Goal: Transaction & Acquisition: Obtain resource

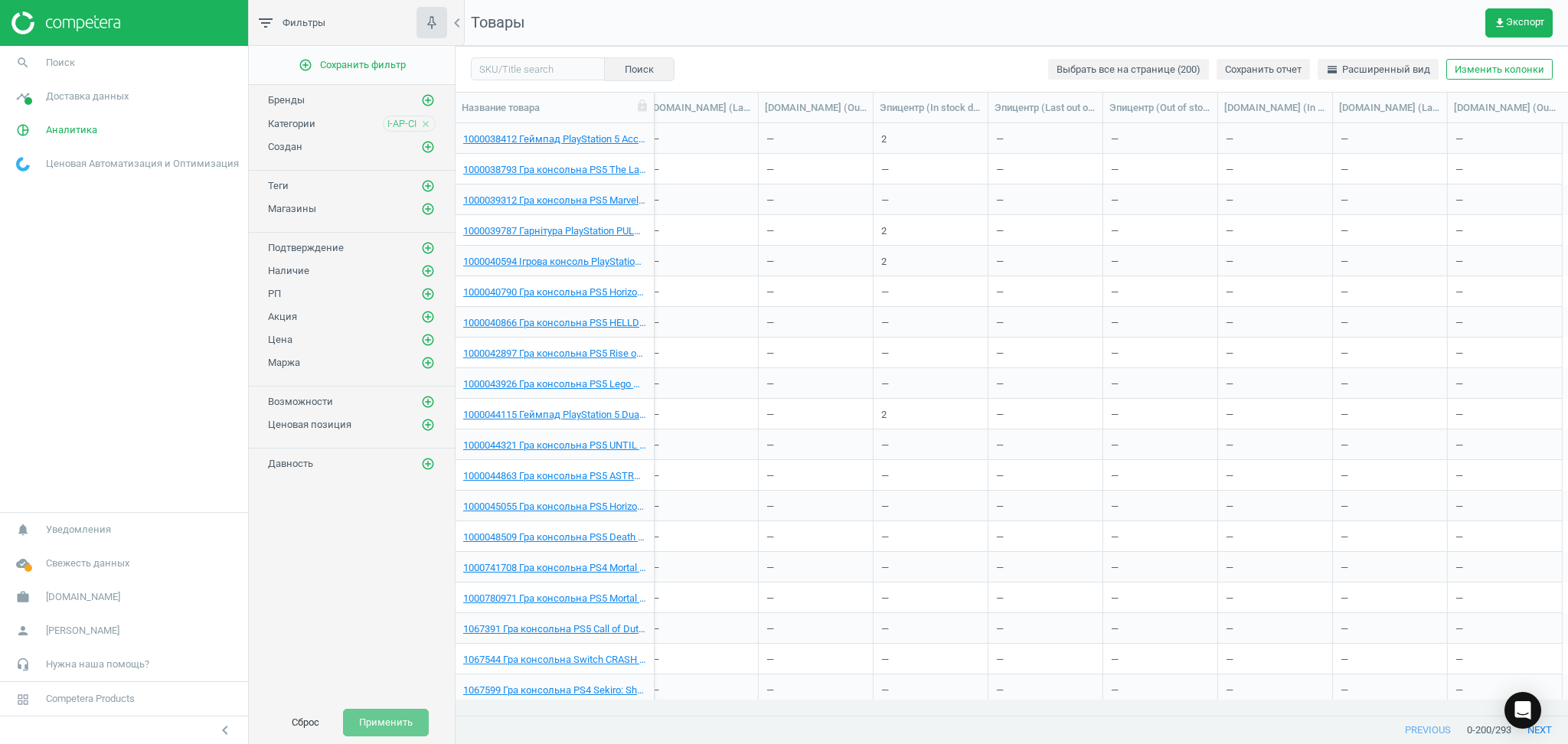
scroll to position [0, 2353]
click at [423, 120] on icon "close" at bounding box center [425, 124] width 11 height 11
click at [87, 102] on span "Доставка данных" at bounding box center [88, 96] width 83 height 14
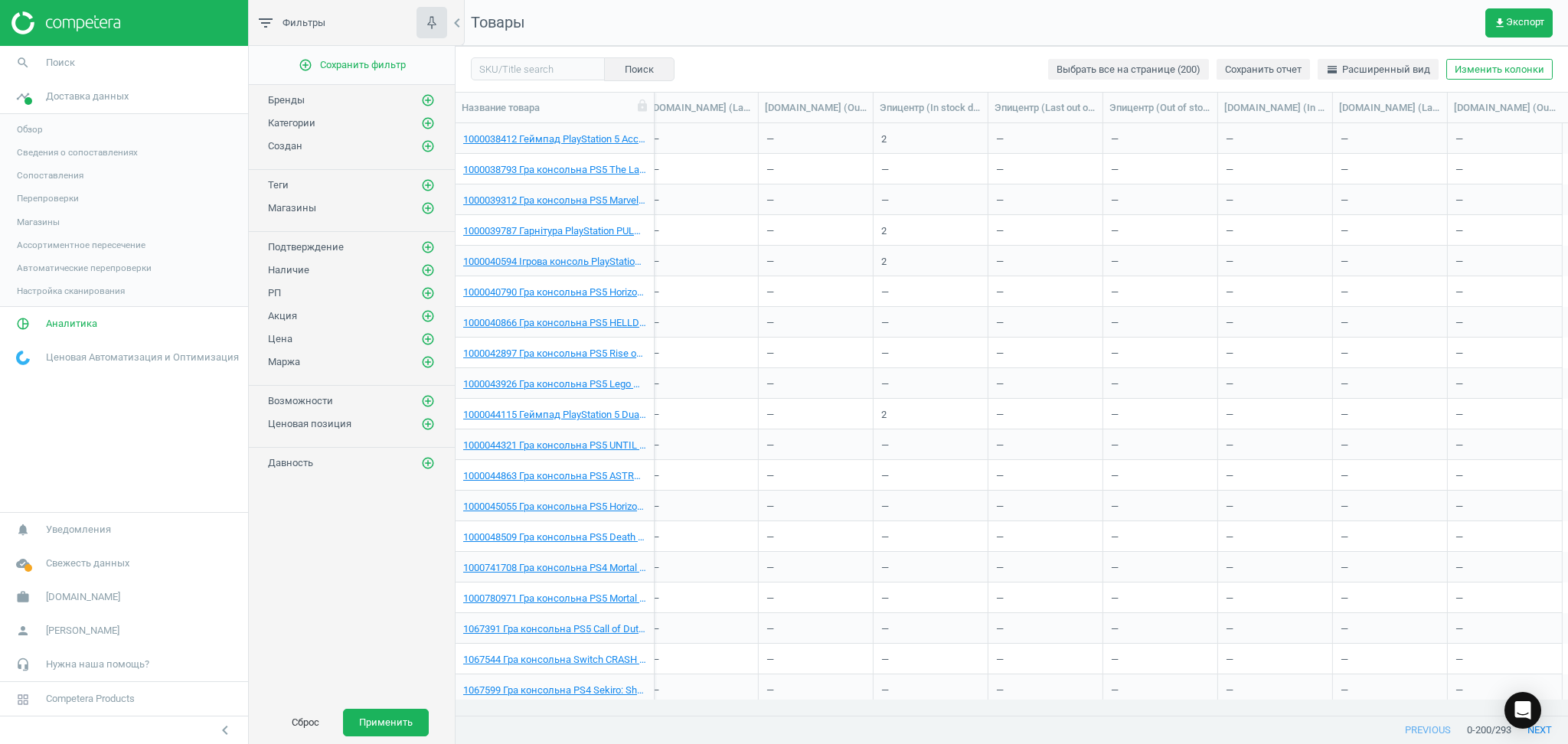
click at [34, 167] on link "Сопоставления" at bounding box center [124, 175] width 248 height 23
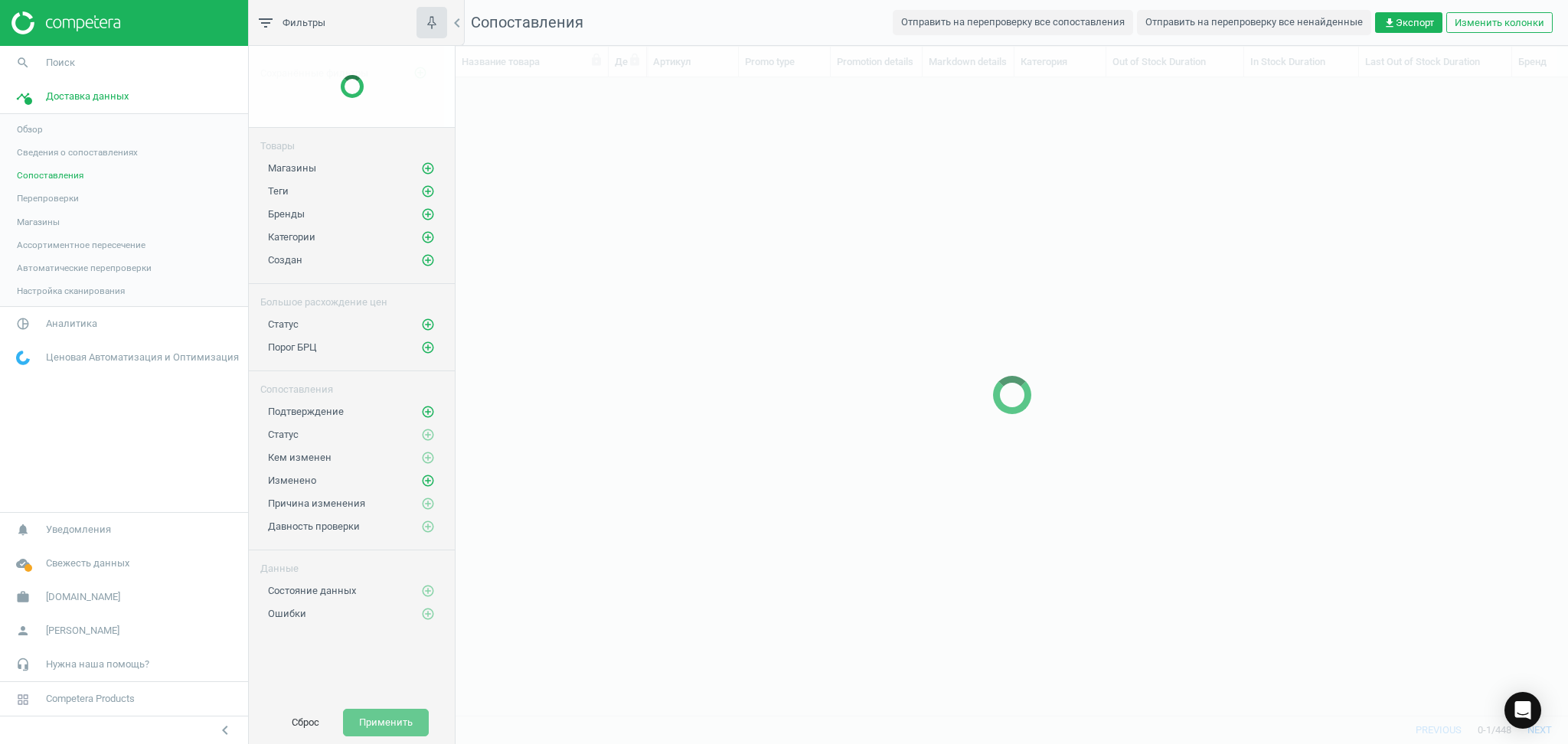
scroll to position [606, 1096]
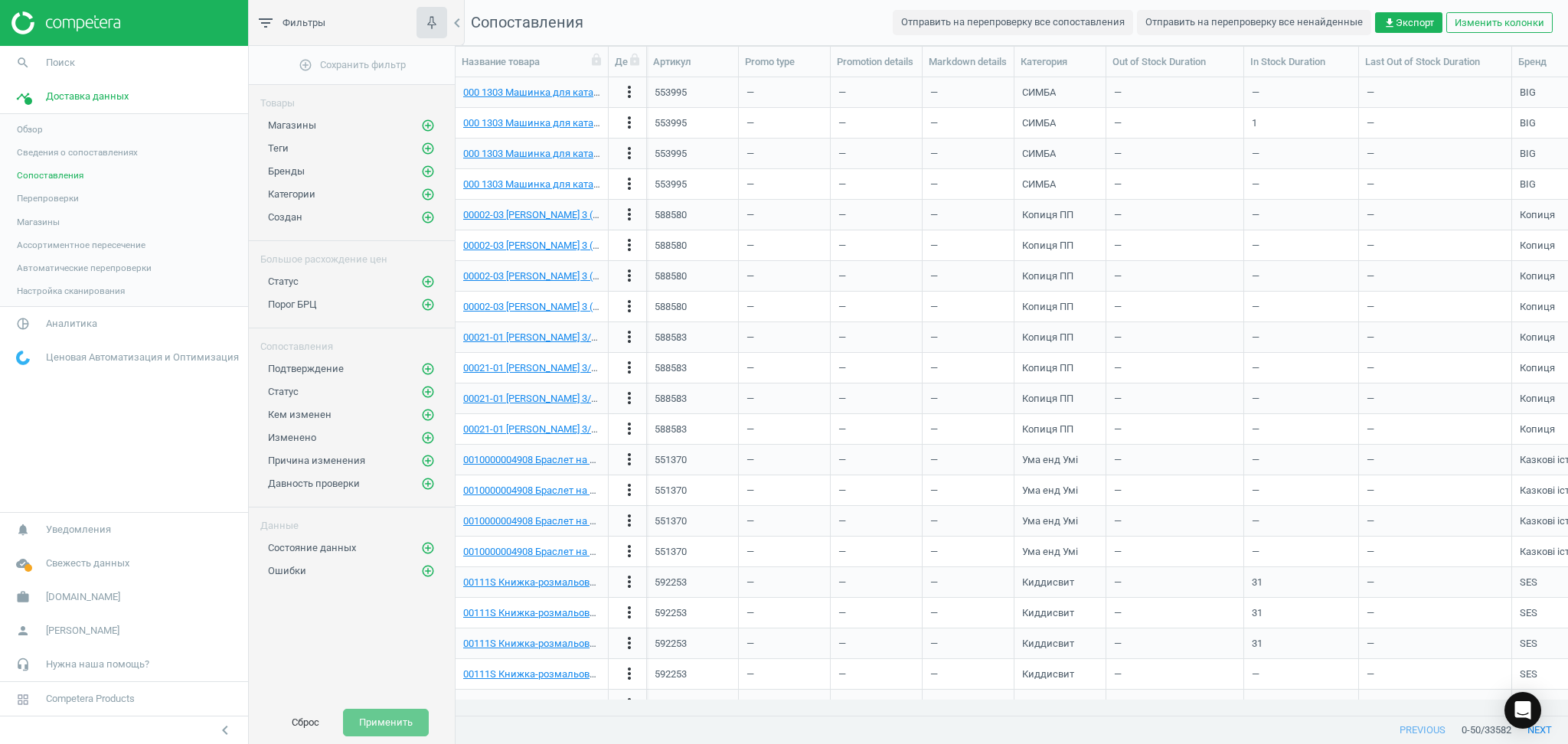
click at [26, 161] on link "Сведения о сопоставлениях" at bounding box center [124, 152] width 248 height 23
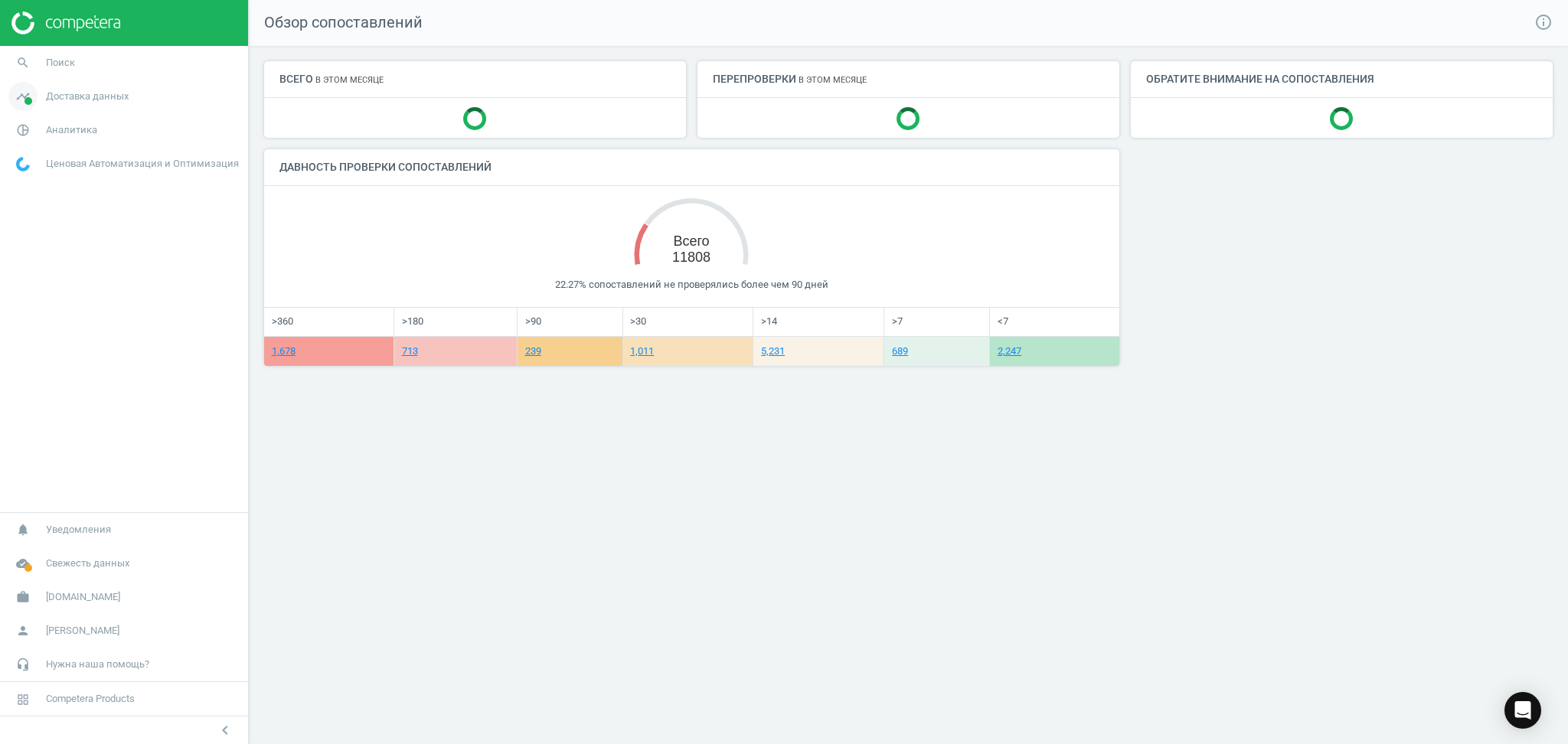
click at [49, 104] on link "timeline Доставка данных" at bounding box center [124, 96] width 248 height 34
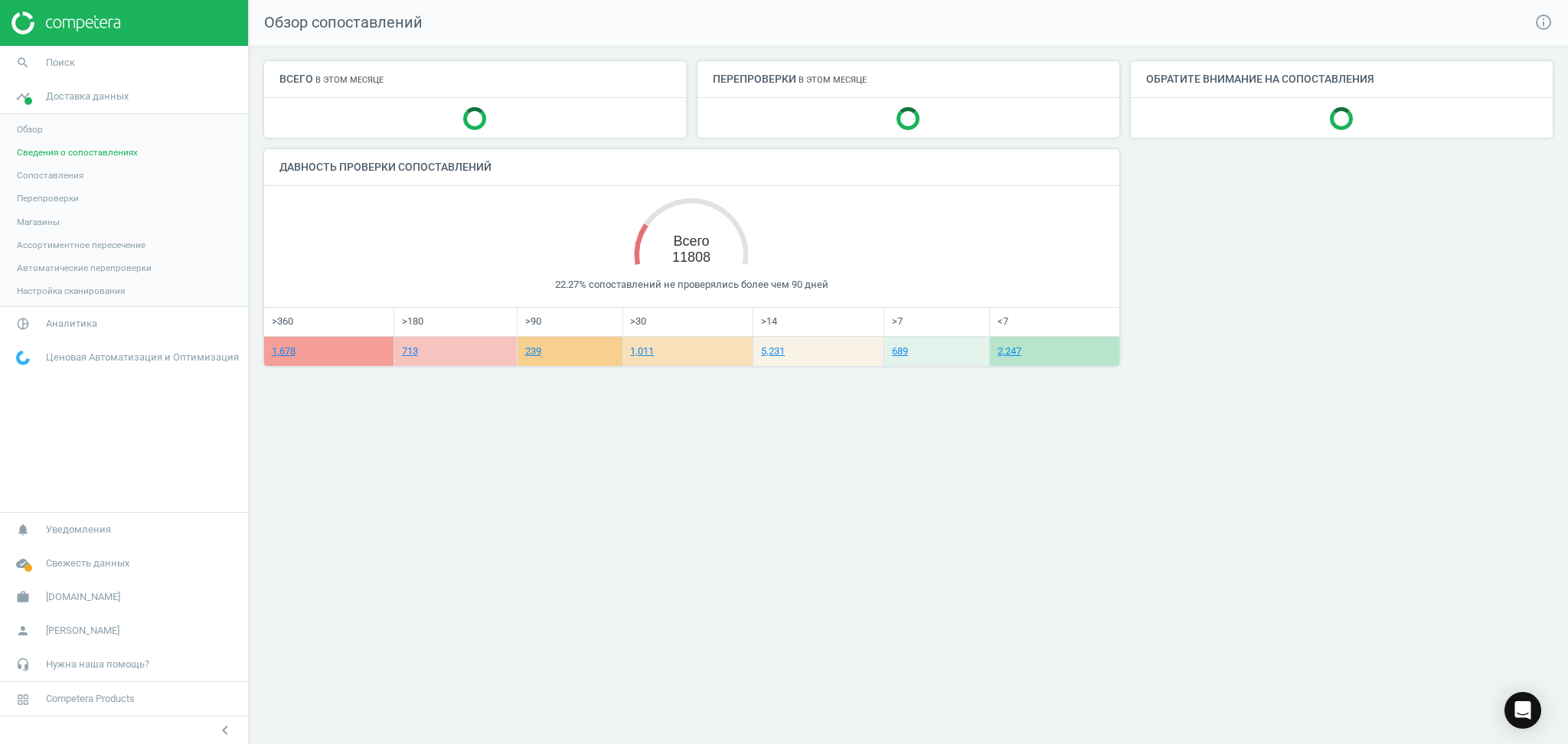
click at [36, 133] on span "Обзор" at bounding box center [30, 129] width 26 height 12
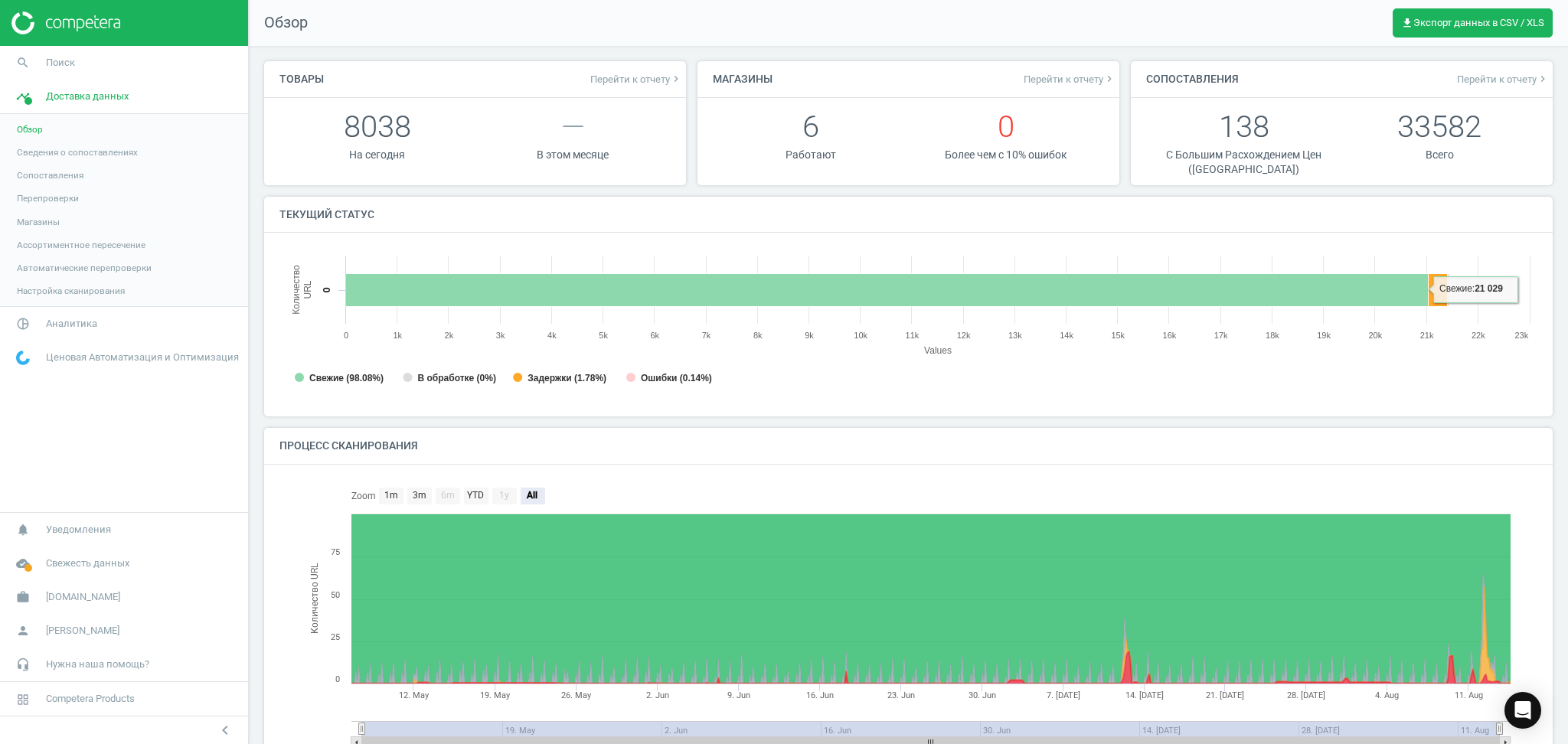
scroll to position [73, 0]
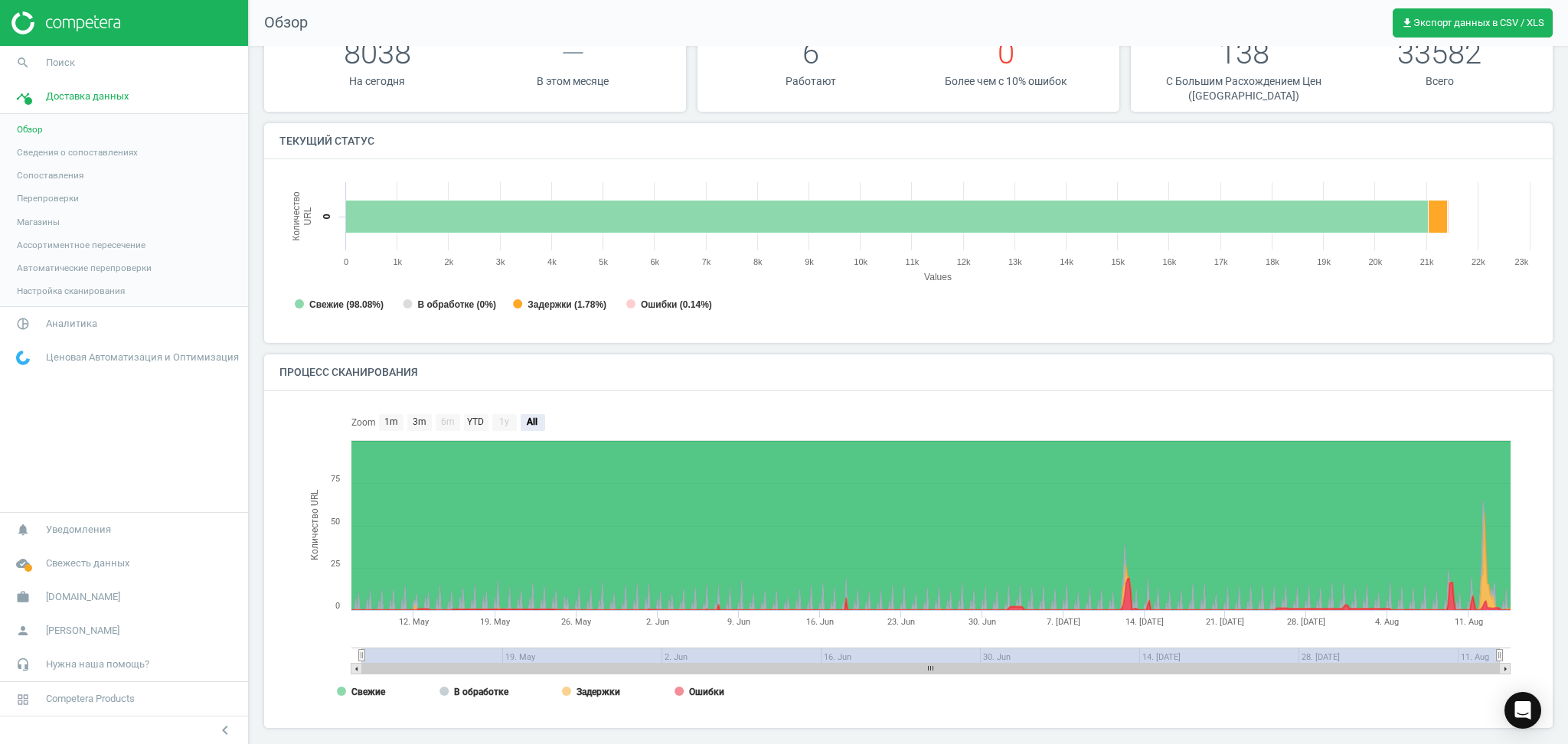
click at [99, 149] on span "Сведения о сопоставлениях" at bounding box center [77, 152] width 121 height 12
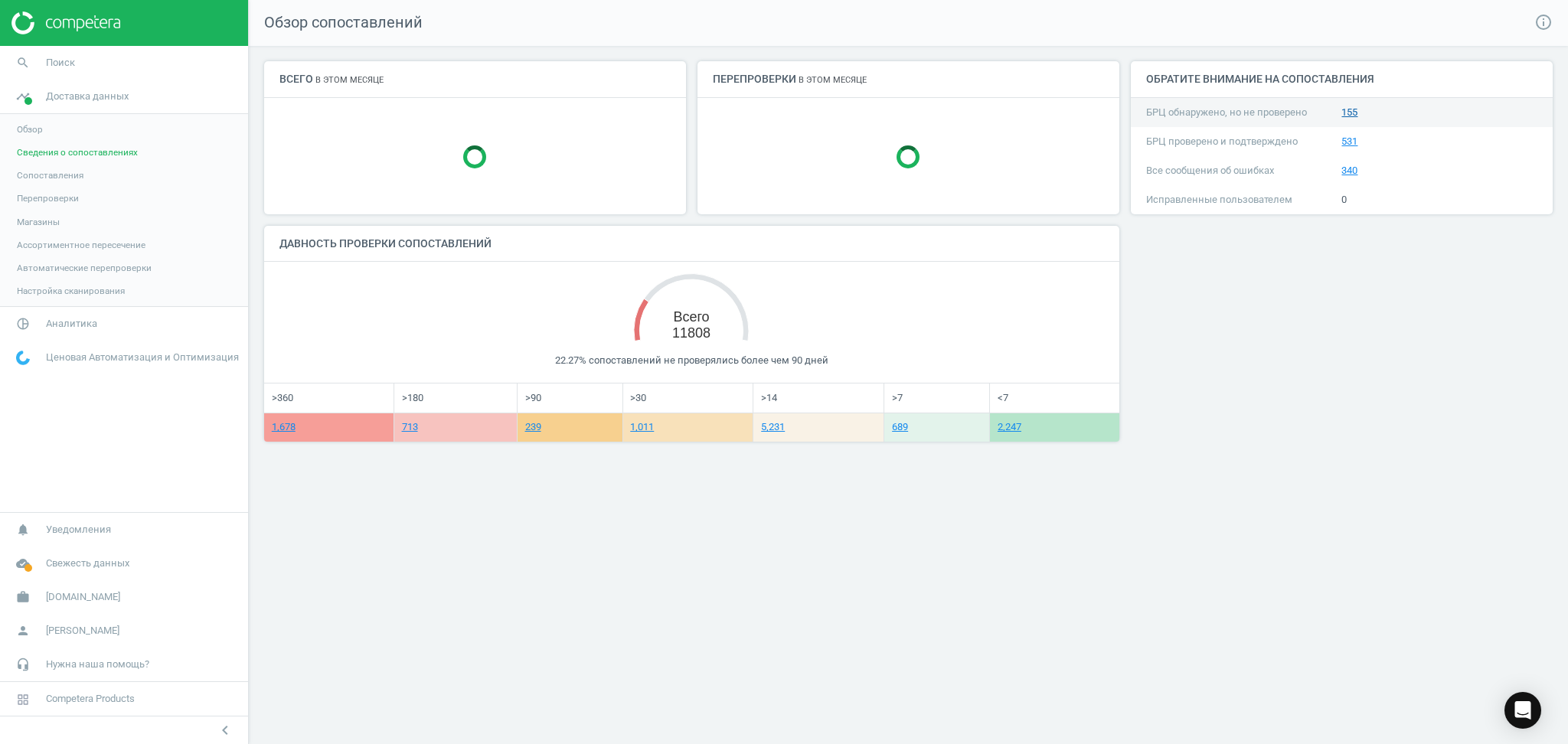
click at [1353, 113] on link "155" at bounding box center [1348, 112] width 16 height 12
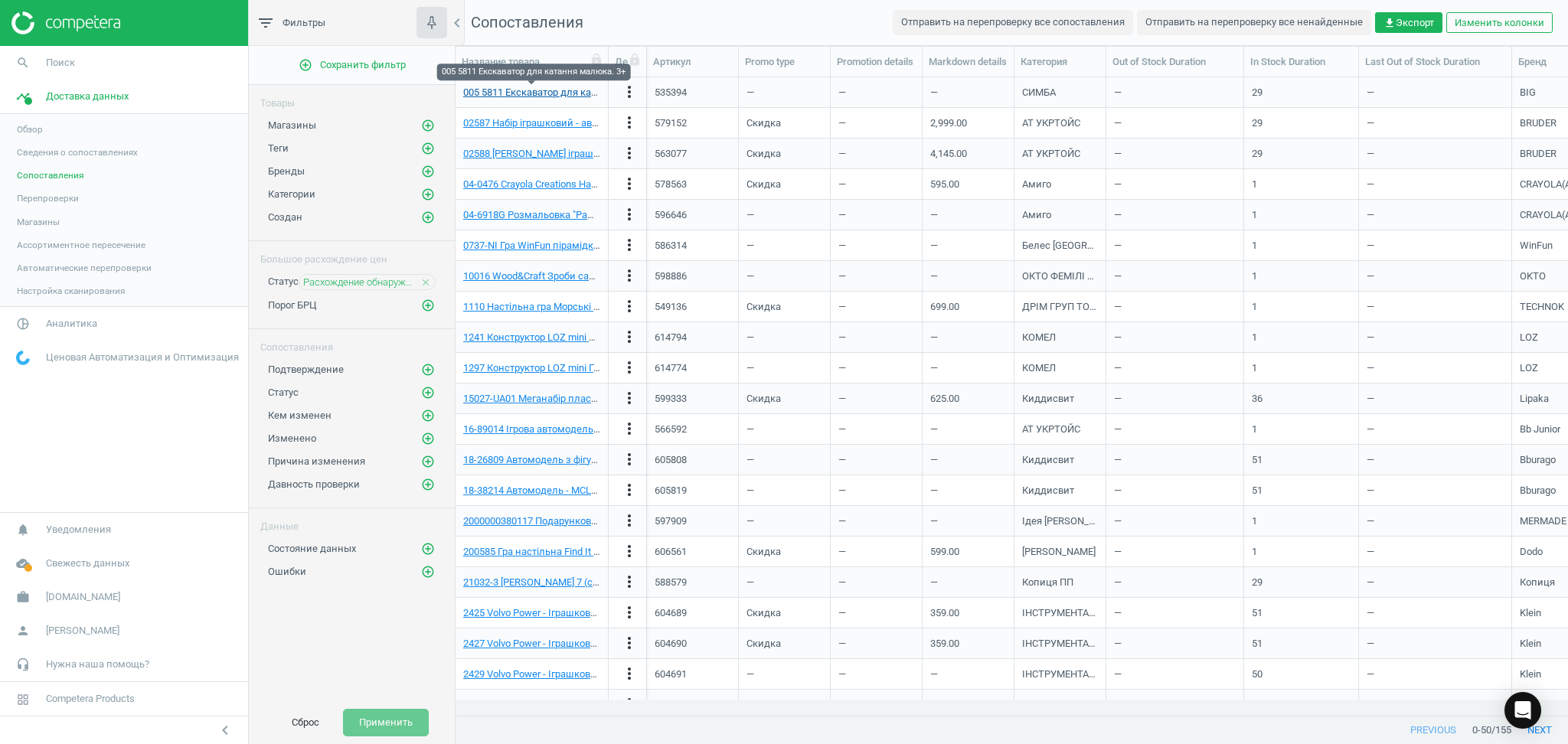
click at [549, 95] on link "005 5811 Екскаватор для катання малюка. 3+" at bounding box center [569, 92] width 211 height 12
click at [516, 92] on link "005 5811 Екскаватор для катання малюка. 3+" at bounding box center [569, 92] width 211 height 12
drag, startPoint x: 790, startPoint y: 699, endPoint x: 506, endPoint y: 693, distance: 284.1
click at [506, 693] on div "Название товара Действия Артикул Promo type Promotion details Markdown details …" at bounding box center [1011, 381] width 1112 height 670
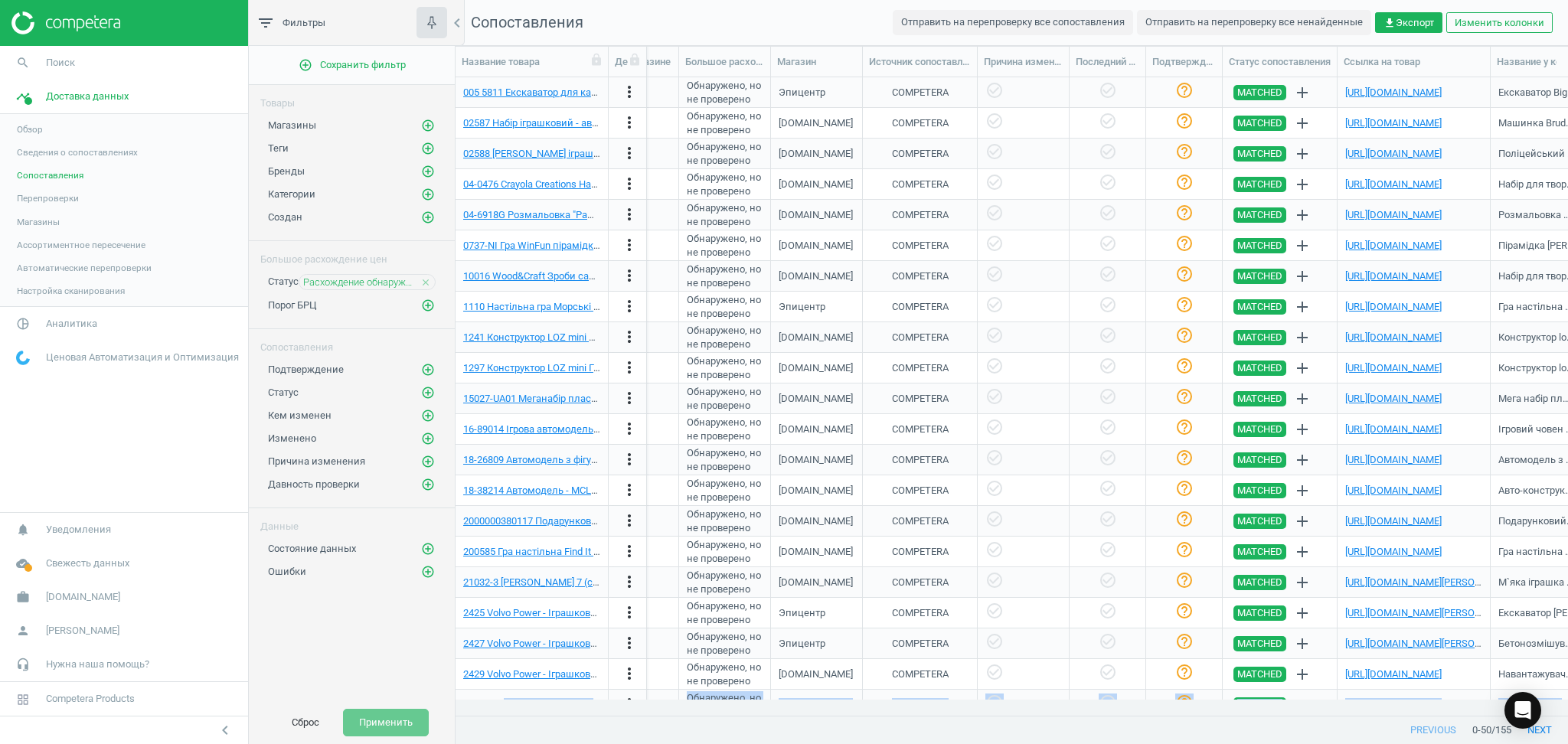
scroll to position [0, 1195]
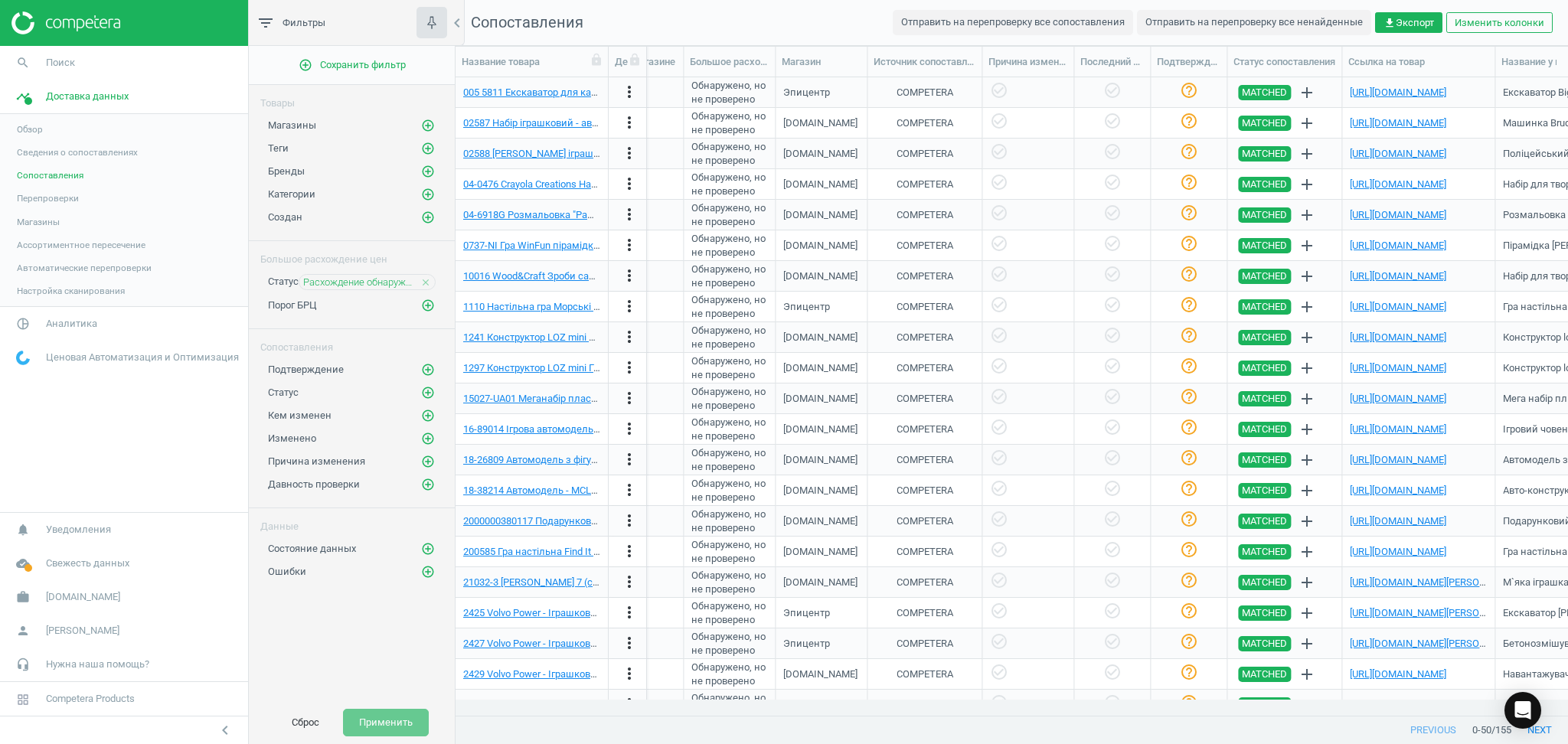
click at [1434, 99] on div "[URL][DOMAIN_NAME]" at bounding box center [1418, 92] width 137 height 26
click at [1434, 92] on link "[URL][DOMAIN_NAME]" at bounding box center [1398, 92] width 97 height 12
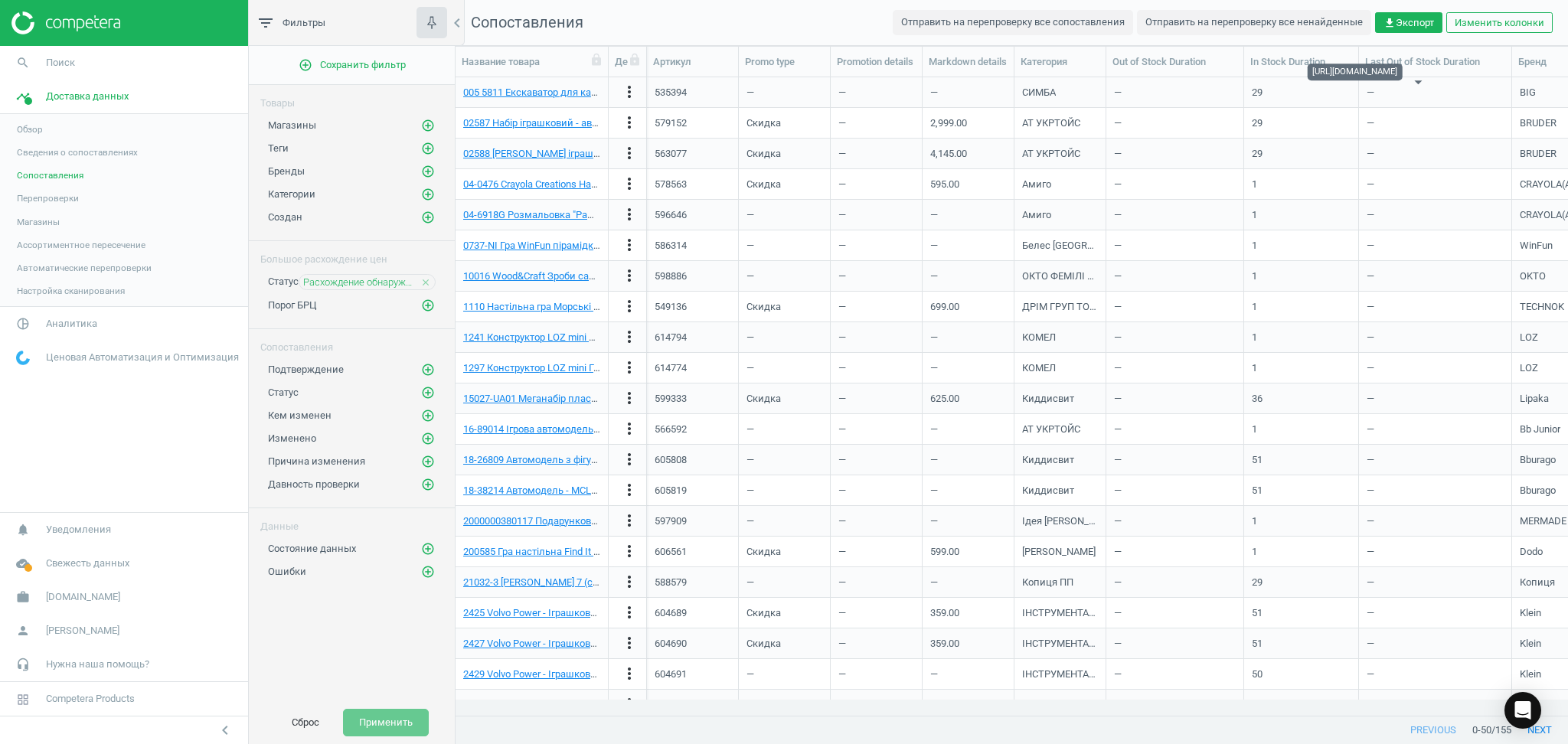
scroll to position [0, 0]
click at [51, 202] on span "Перепроверки" at bounding box center [47, 198] width 62 height 12
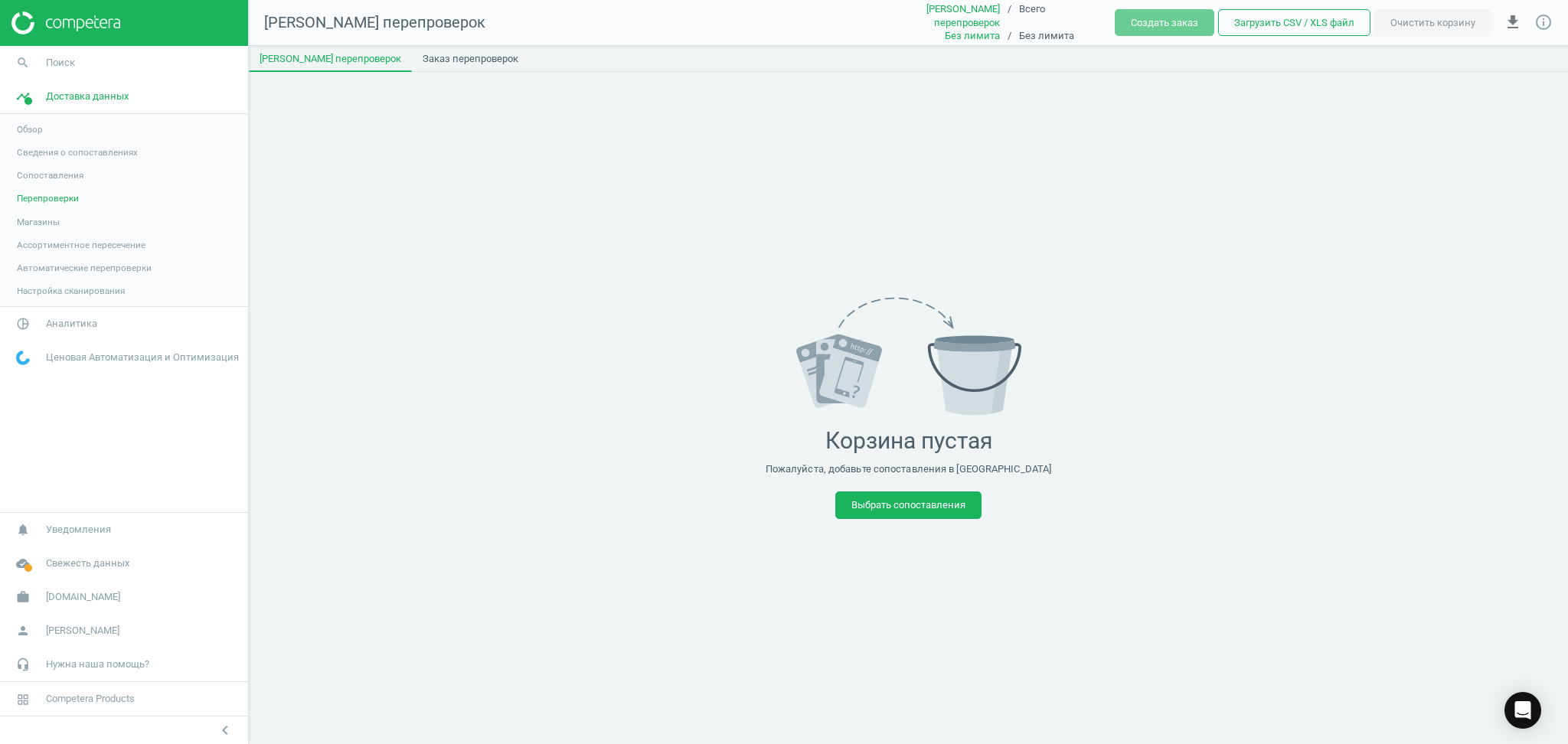
click at [21, 222] on span "Магазины" at bounding box center [38, 221] width 43 height 12
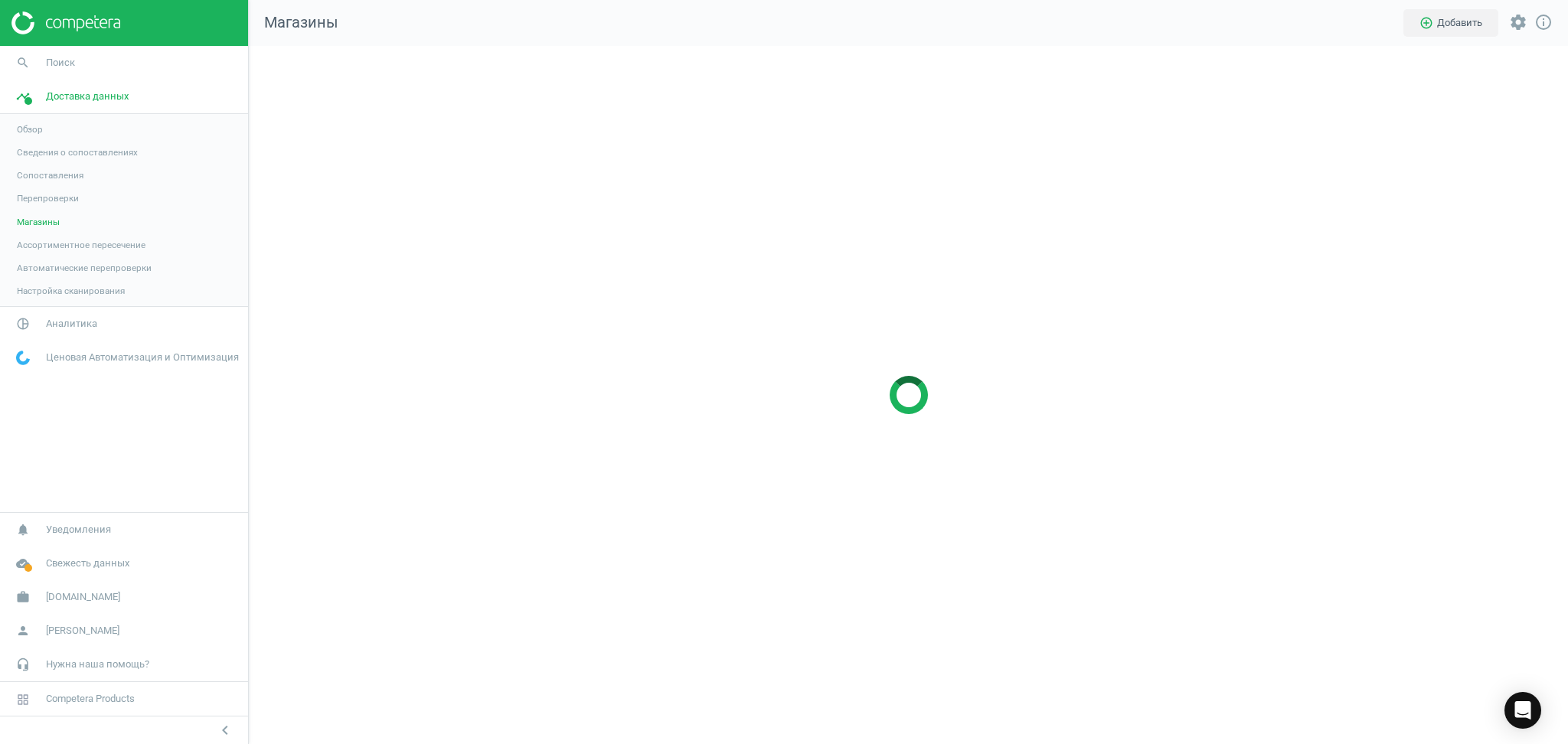
scroll to position [729, 1351]
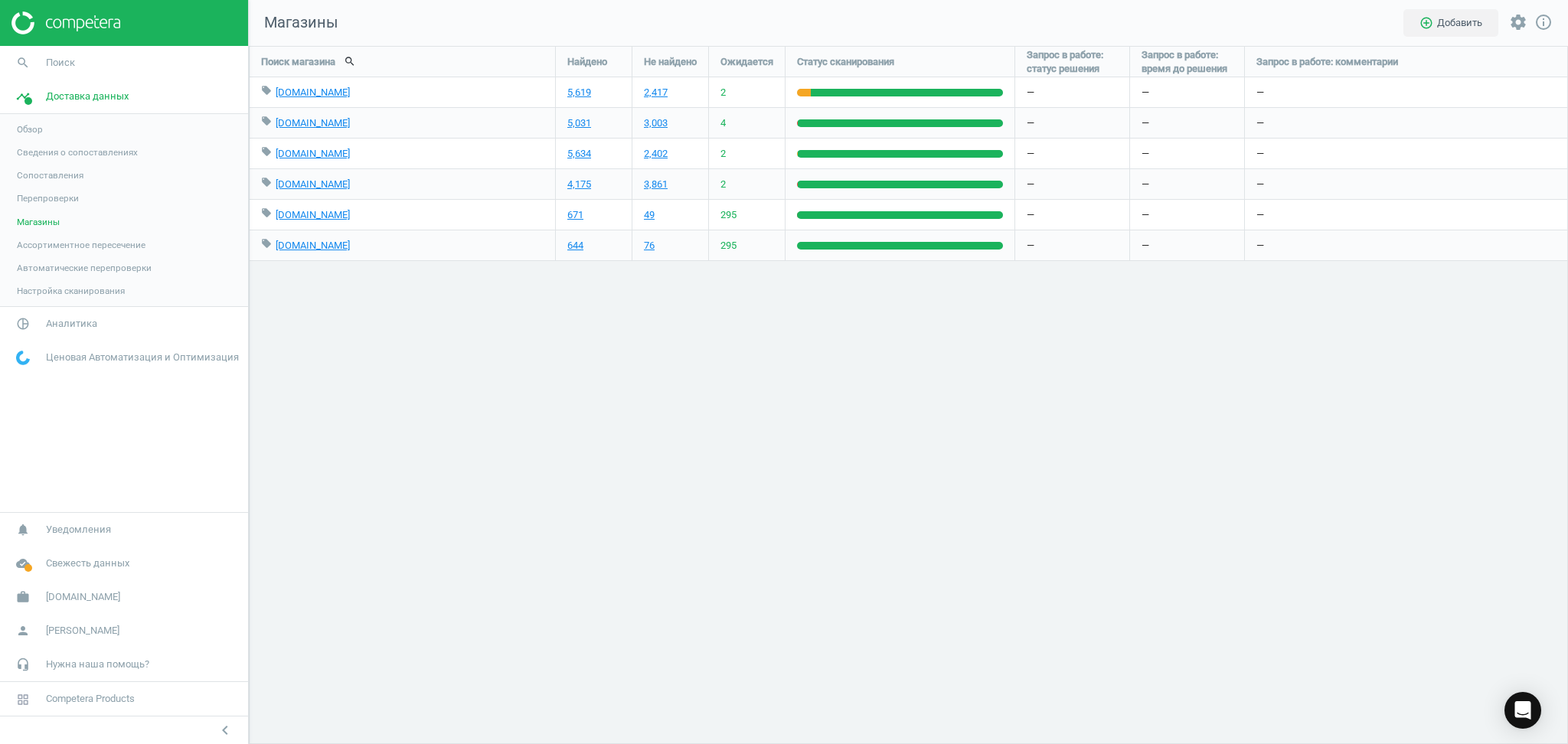
click at [59, 243] on span "Ассортиментное пересечение" at bounding box center [81, 244] width 129 height 12
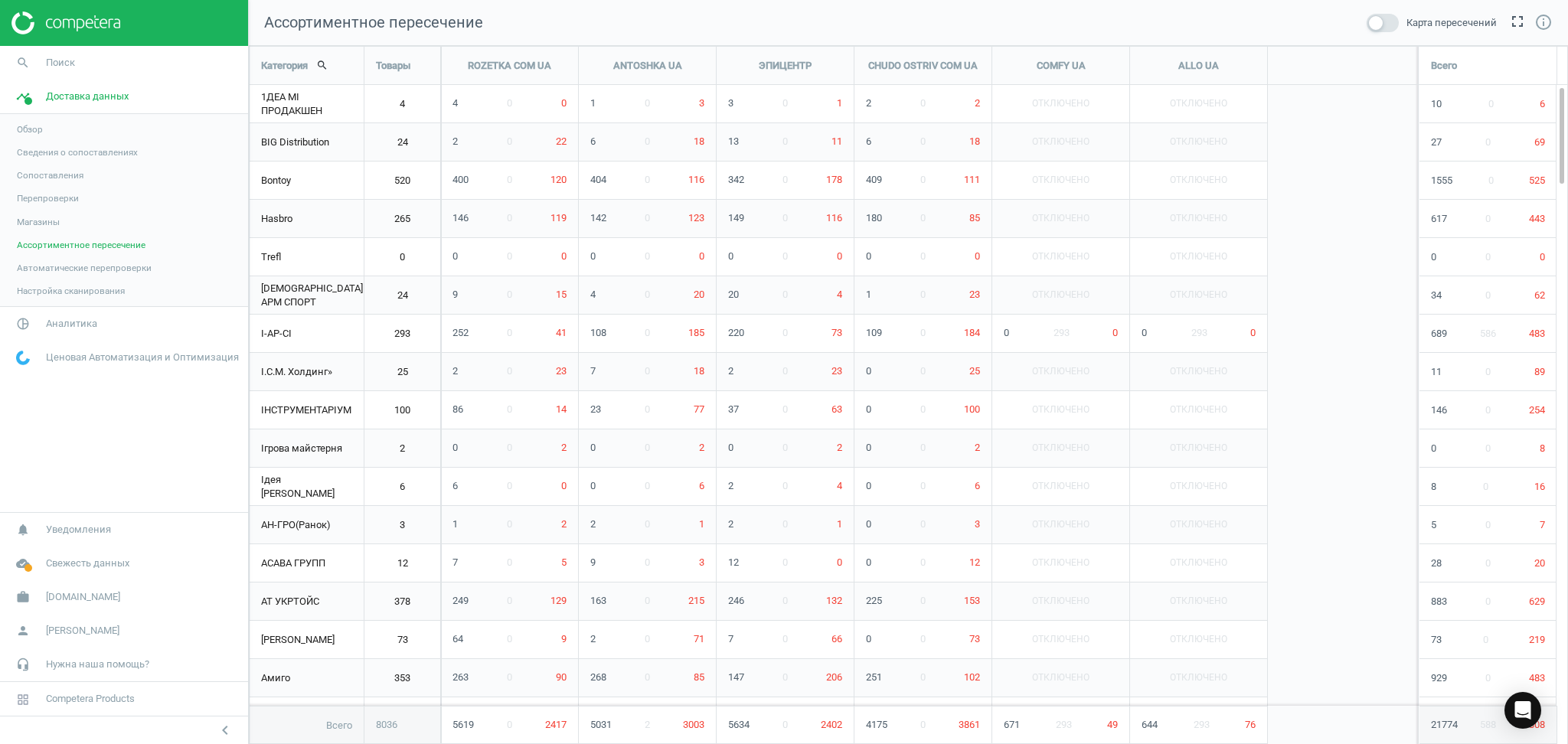
scroll to position [730, 1351]
click at [50, 268] on span "Автоматические перепроверки" at bounding box center [83, 268] width 135 height 12
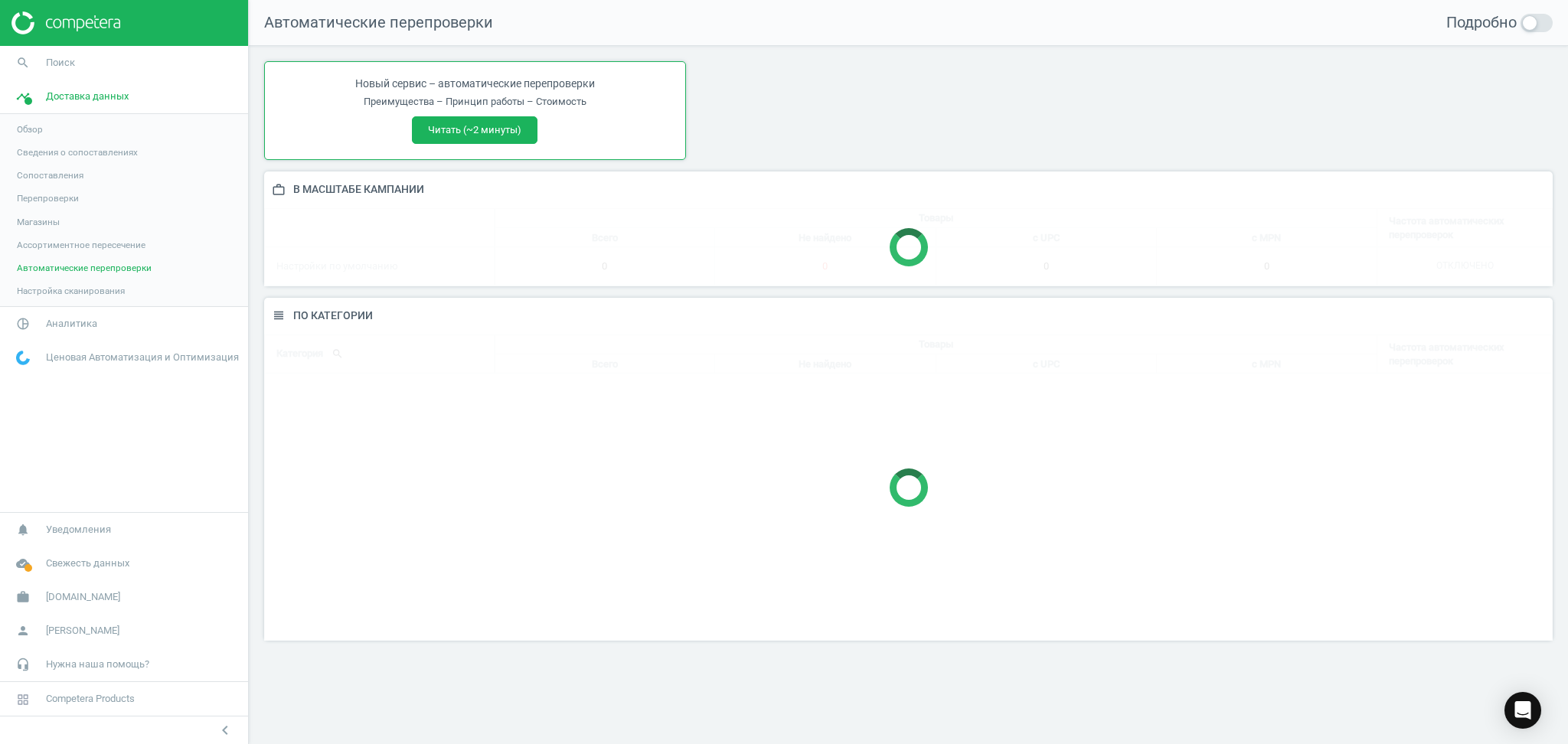
scroll to position [374, 1319]
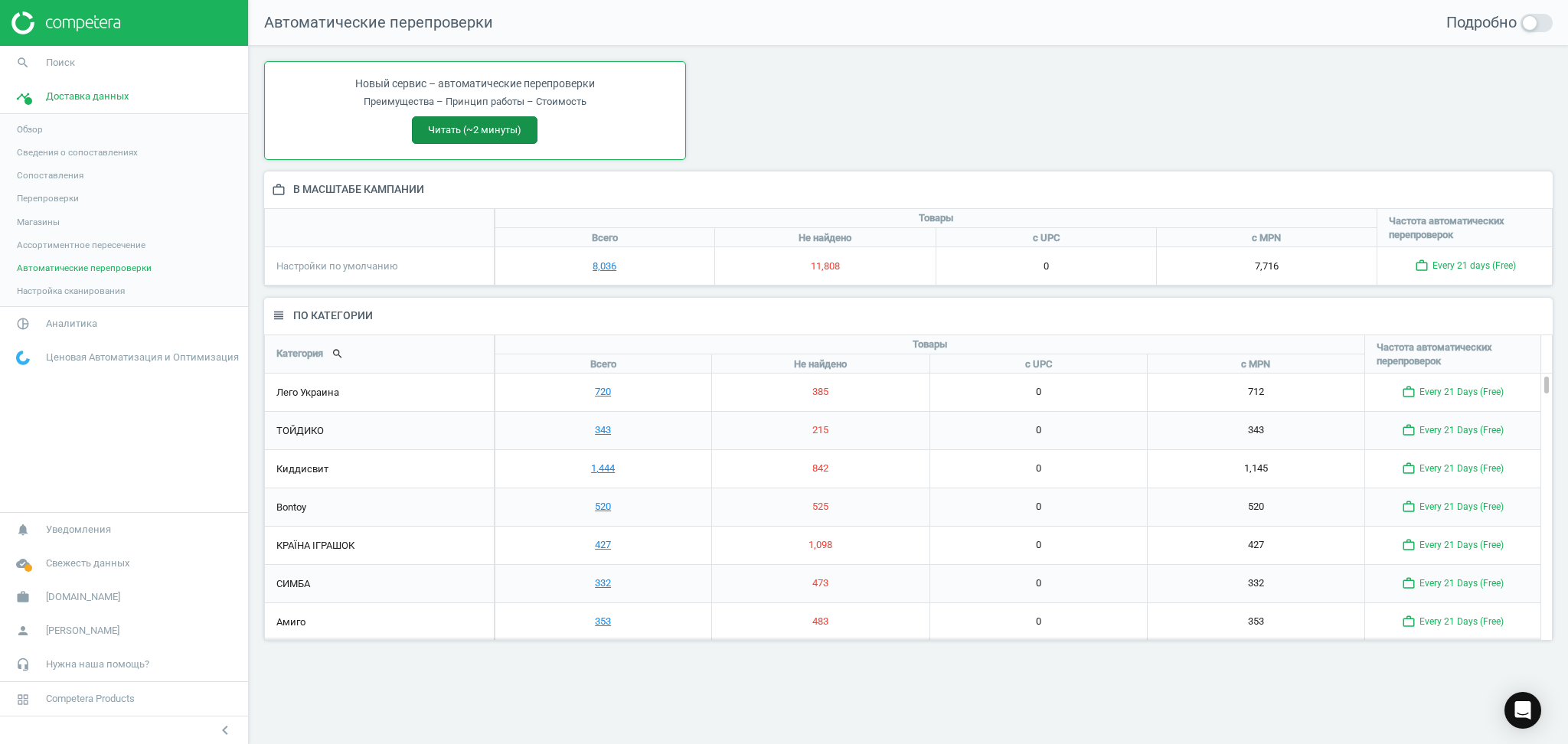
click at [482, 130] on button "Читать (~2 минуты)" at bounding box center [475, 130] width 126 height 27
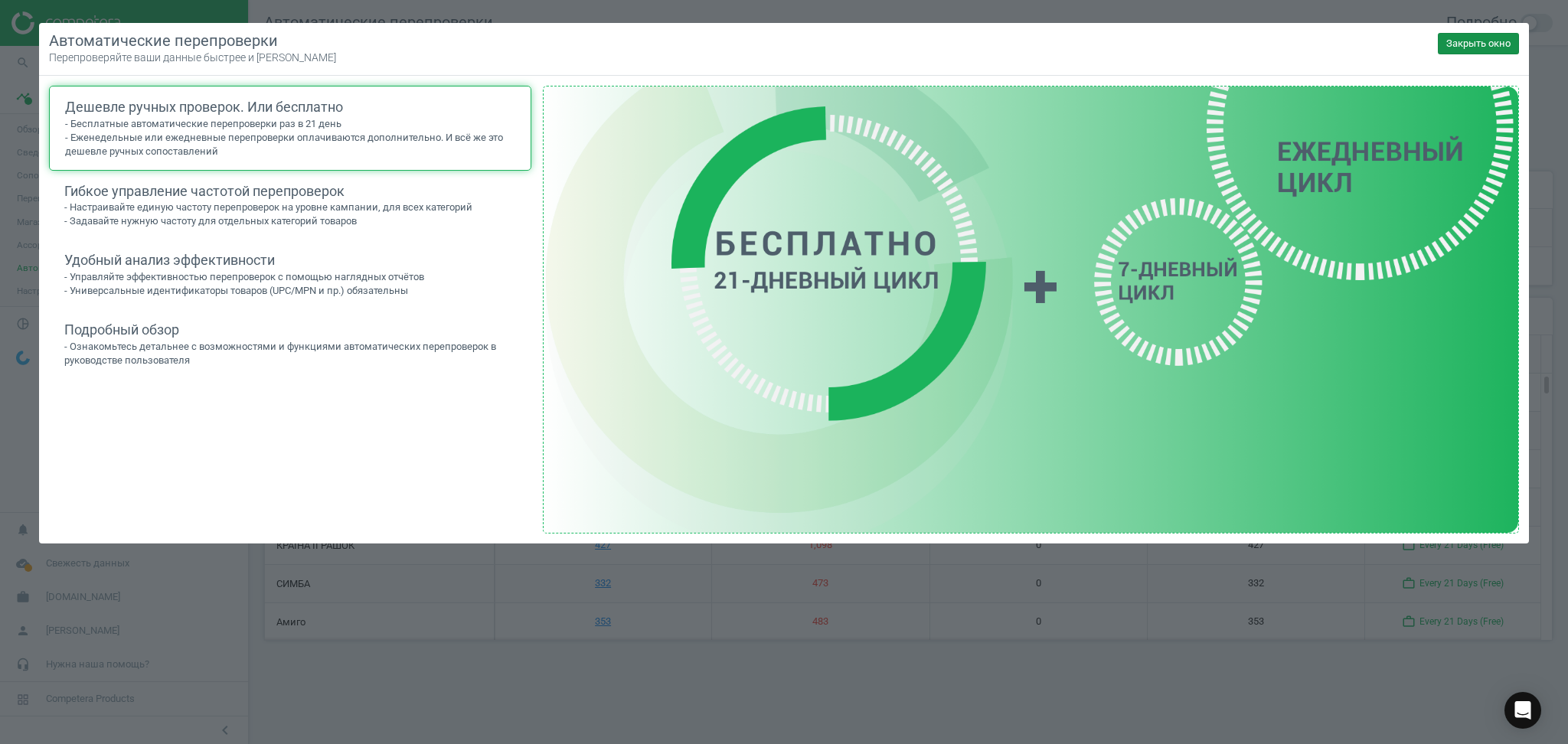
click at [1488, 40] on button "Закрыть окно" at bounding box center [1478, 44] width 81 height 21
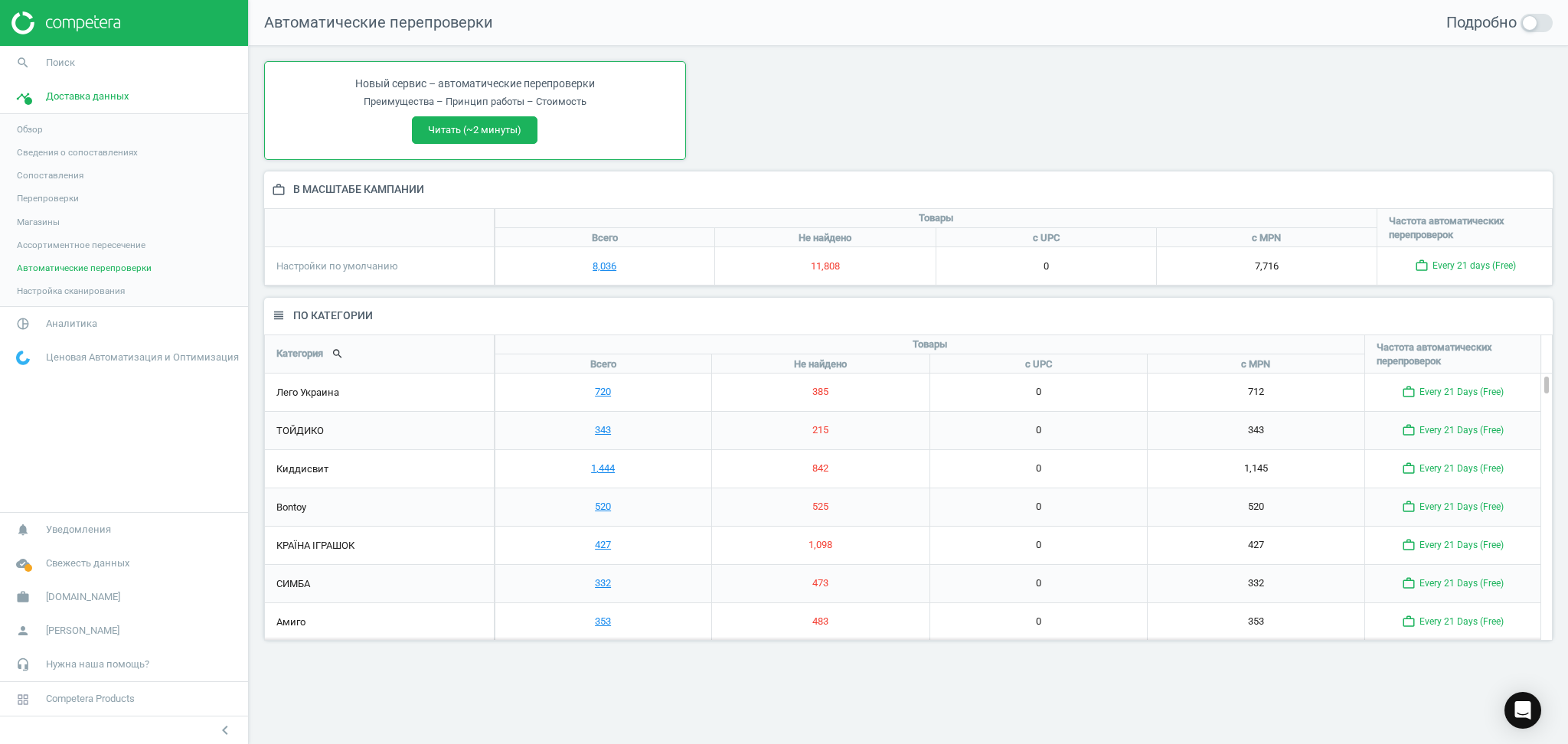
click at [80, 289] on span "Настройка сканирования" at bounding box center [70, 291] width 108 height 12
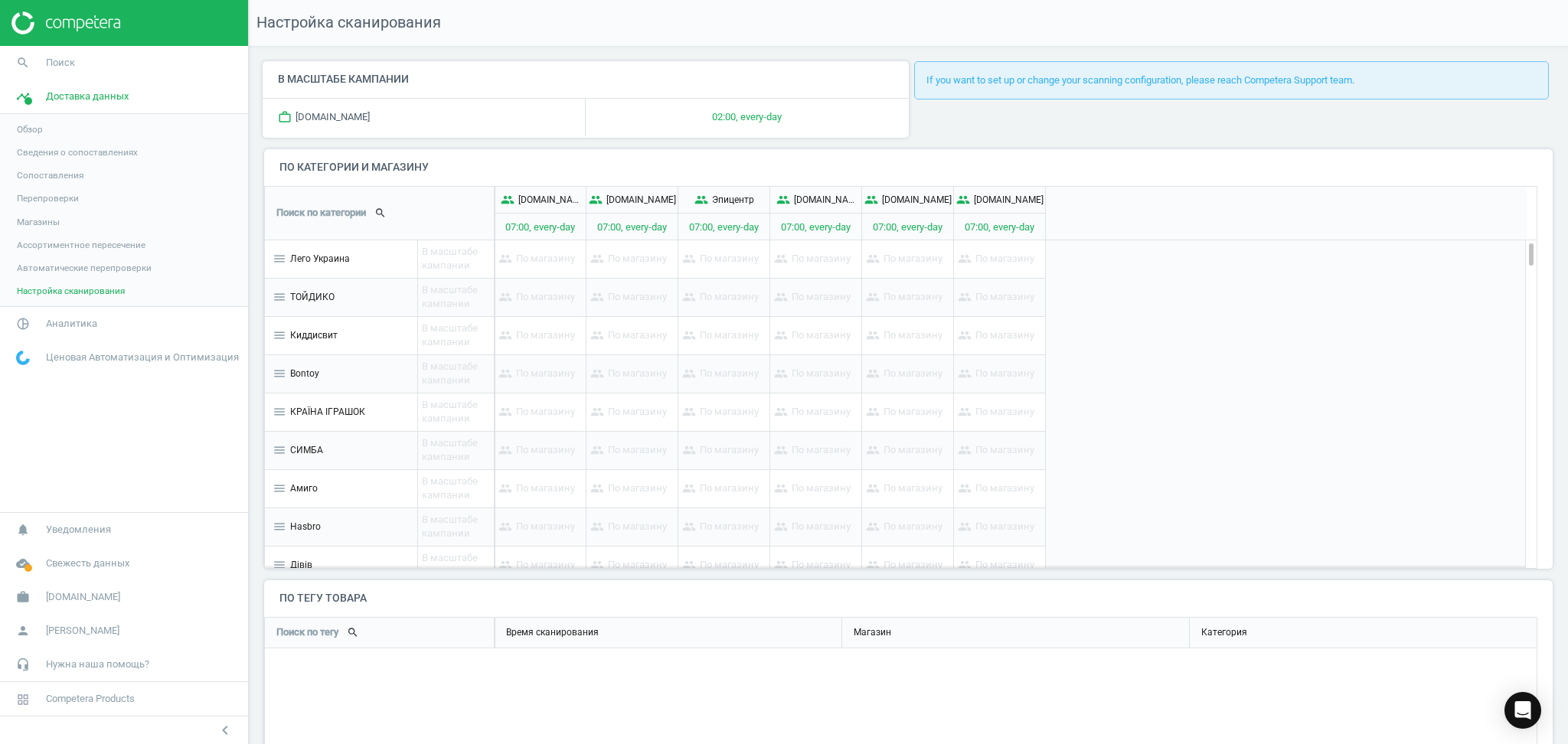
click at [50, 148] on span "Сведения о сопоставлениях" at bounding box center [77, 152] width 121 height 12
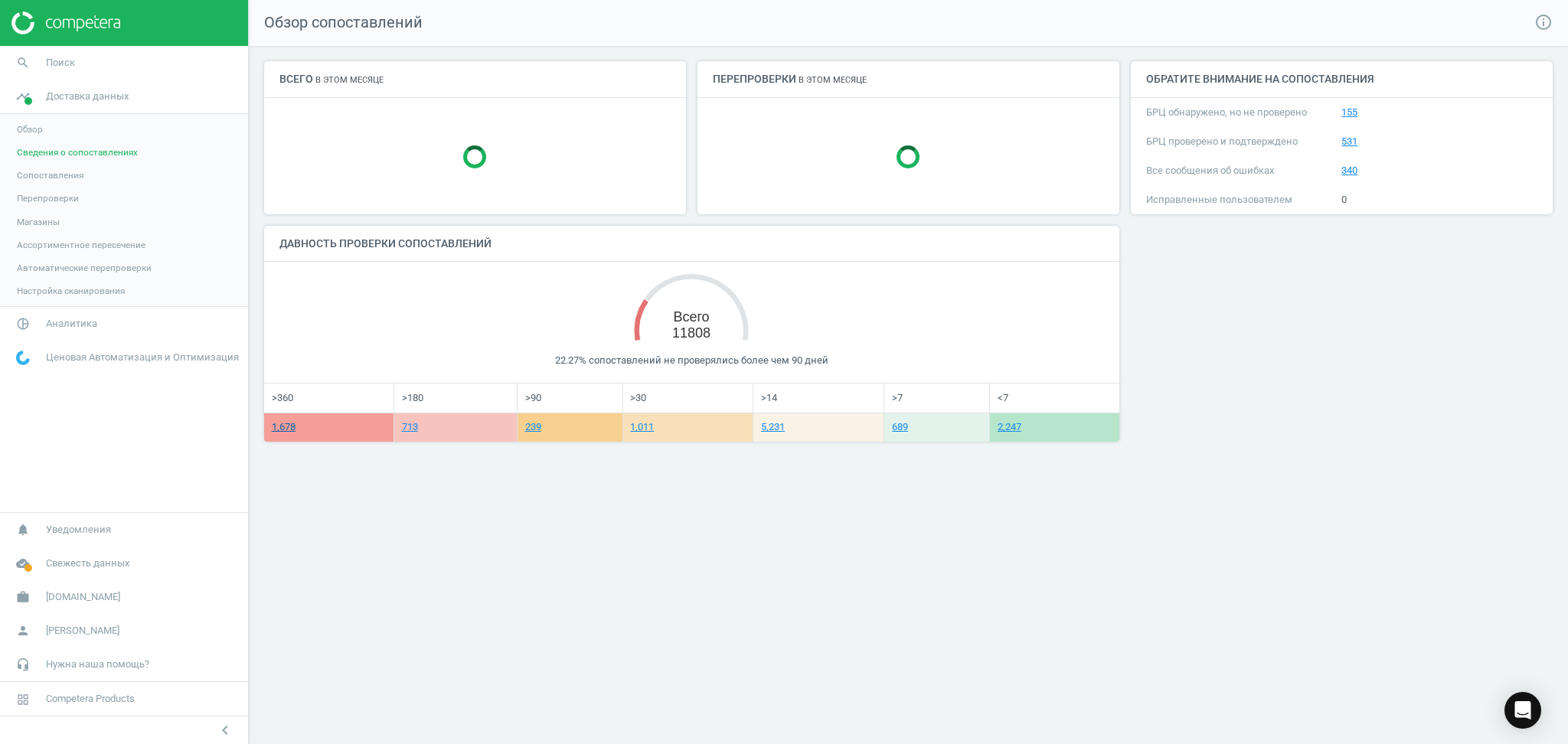
click at [287, 431] on link "1,678" at bounding box center [283, 427] width 24 height 12
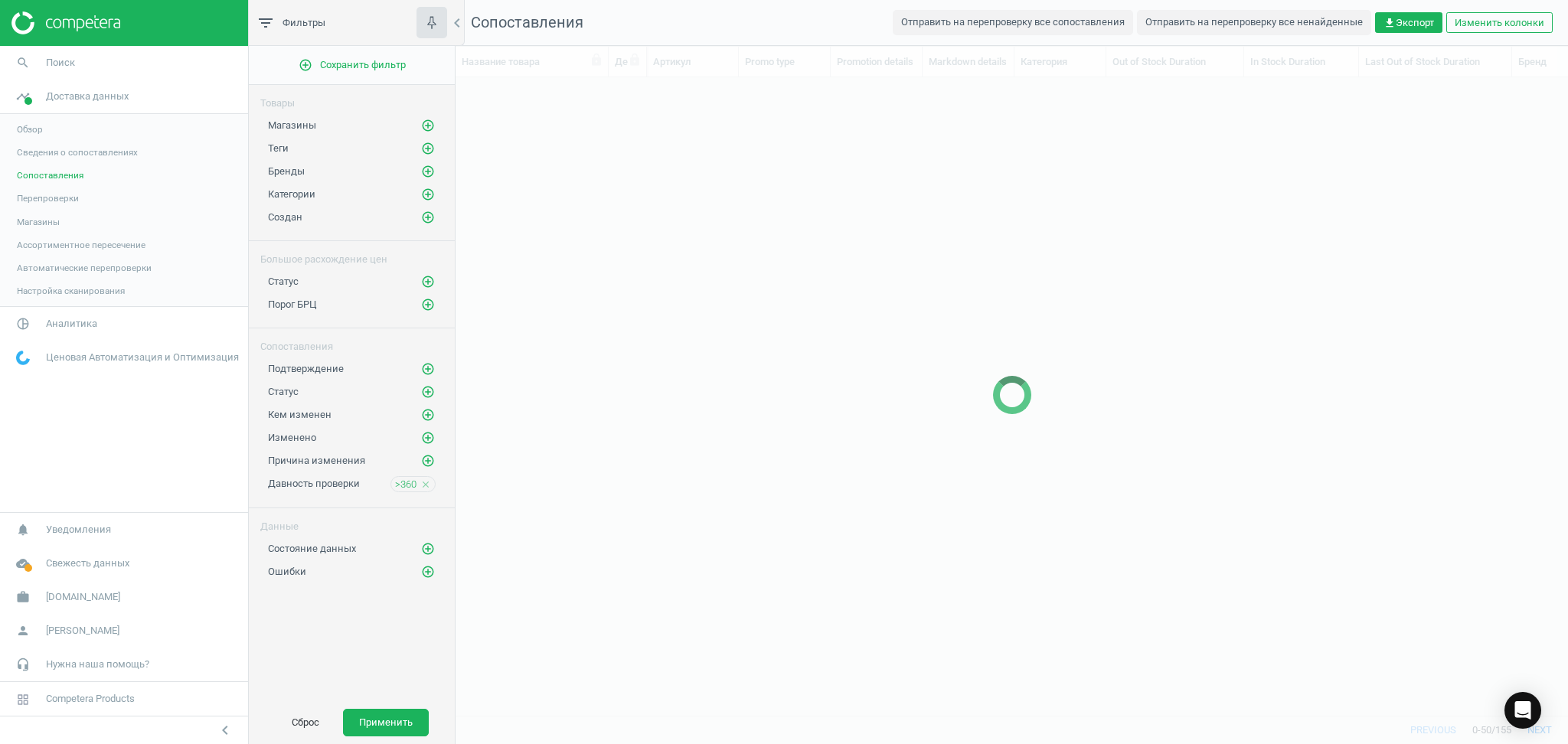
scroll to position [606, 1096]
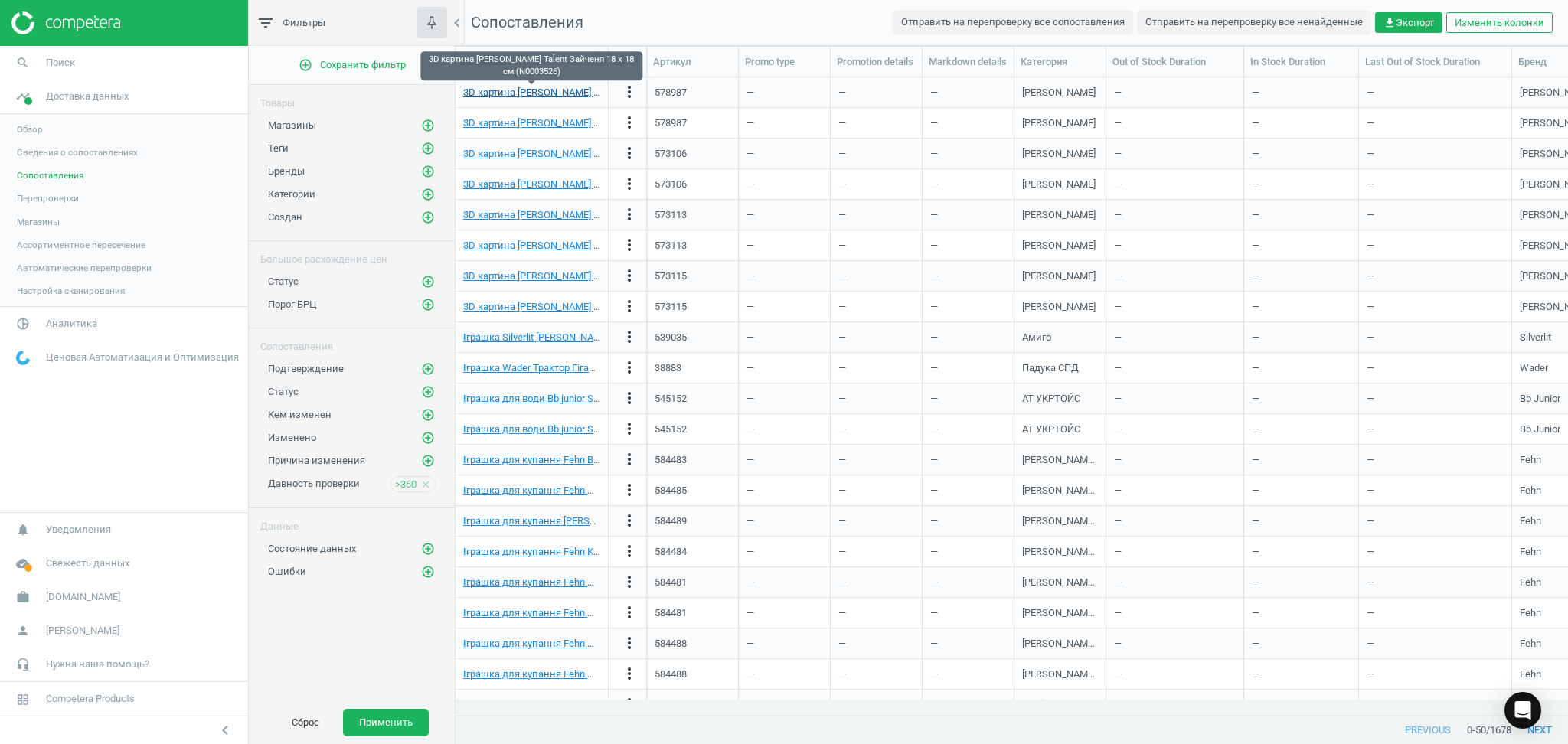
click at [511, 89] on link "3D картина [PERSON_NAME] Talent Зайченя 18 х 18 см (N0003526)" at bounding box center [614, 92] width 301 height 12
click at [25, 124] on span "Обзор" at bounding box center [30, 129] width 26 height 12
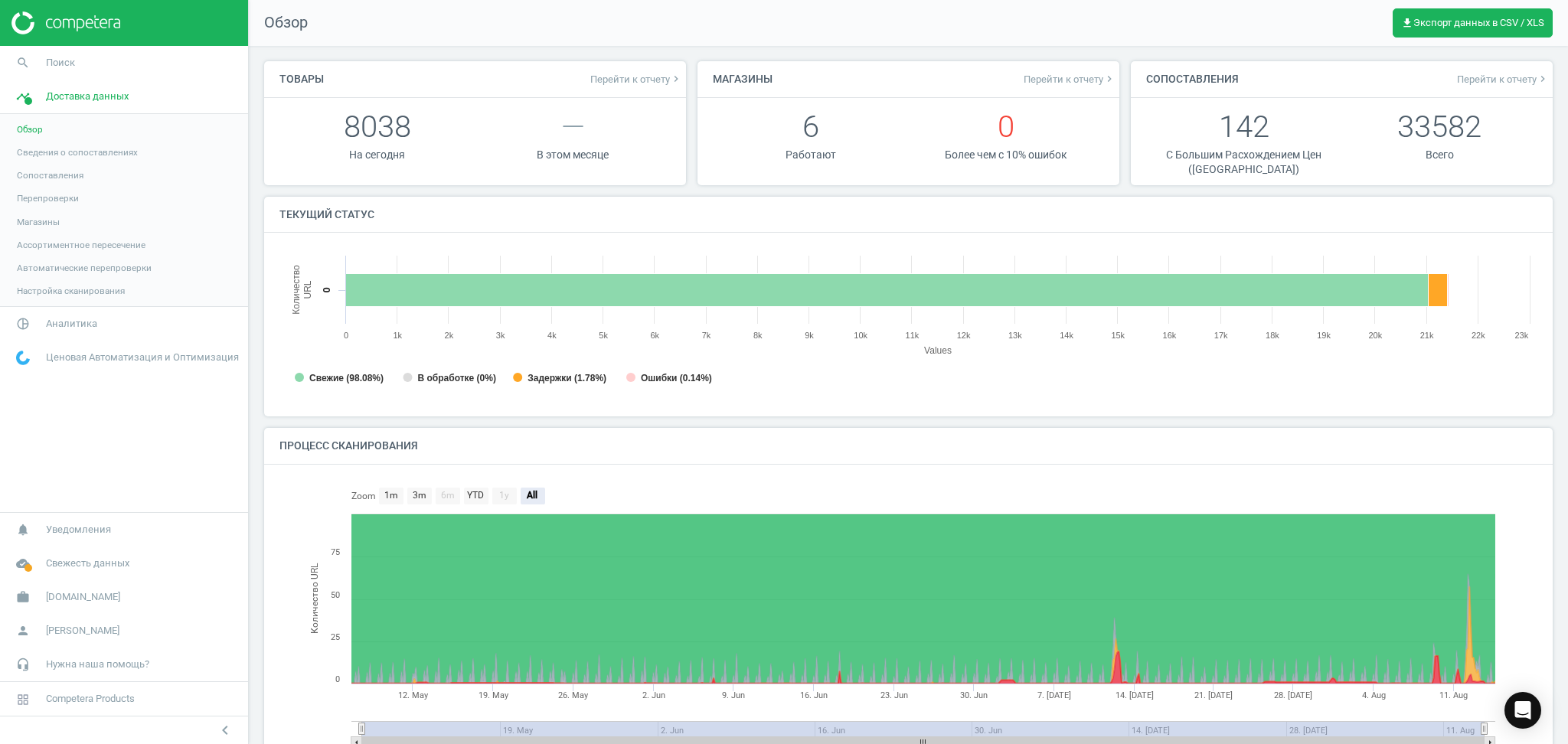
scroll to position [338, 1274]
click at [29, 128] on span "Обзор" at bounding box center [30, 129] width 26 height 12
click at [59, 318] on span "Аналитика" at bounding box center [72, 324] width 51 height 14
click at [34, 187] on span "Товары" at bounding box center [32, 186] width 32 height 12
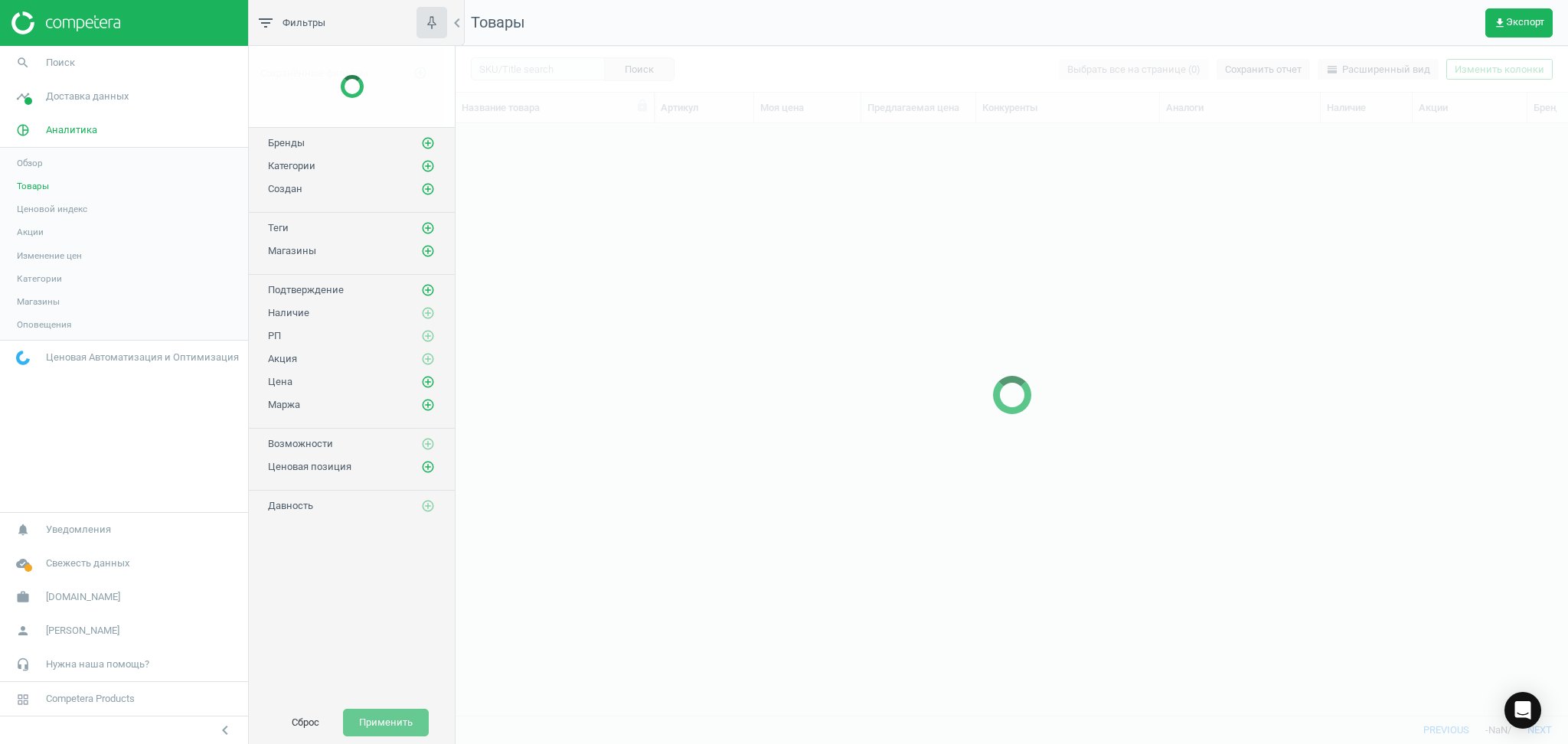
scroll to position [561, 1096]
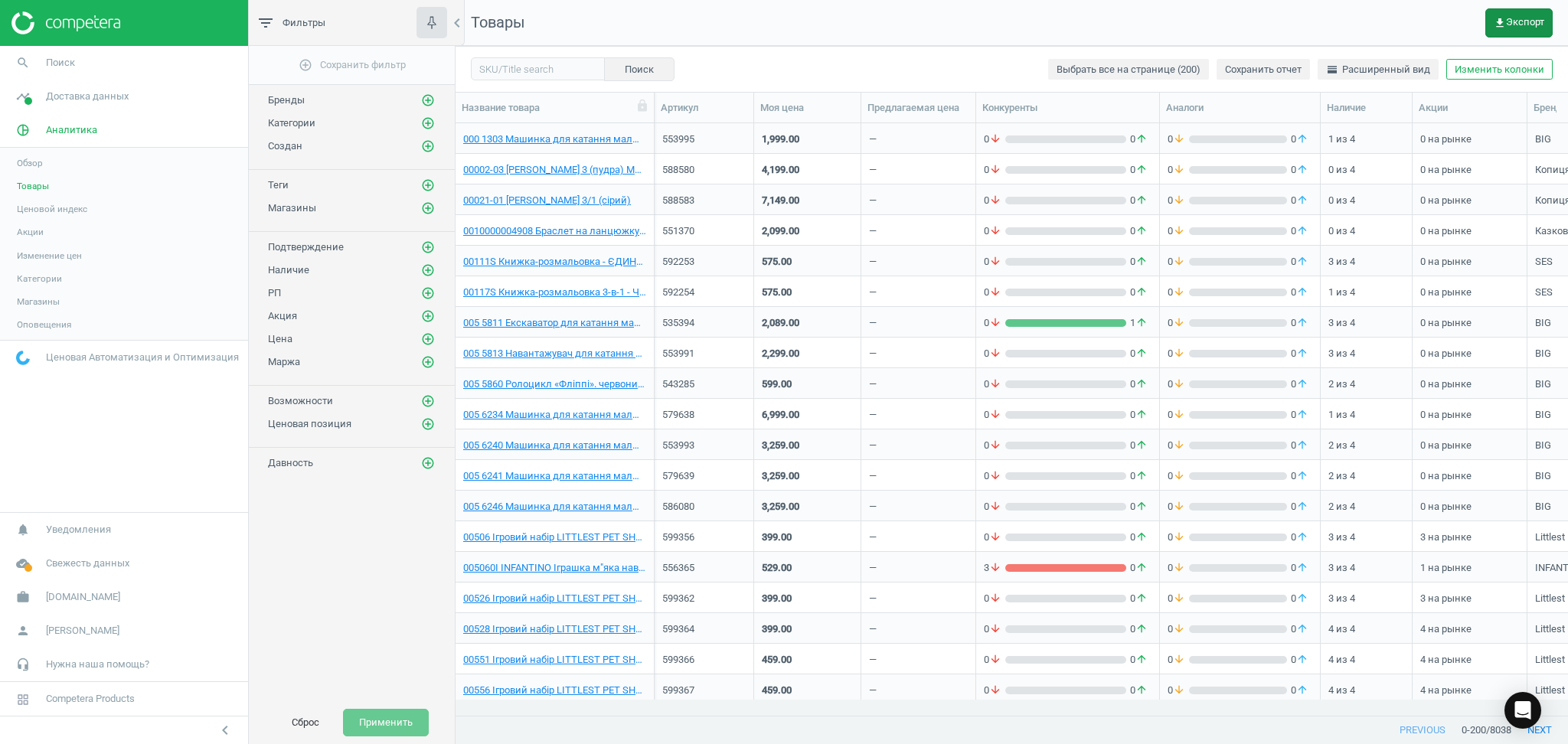
click at [1514, 17] on span "get_app Экспорт" at bounding box center [1518, 22] width 50 height 12
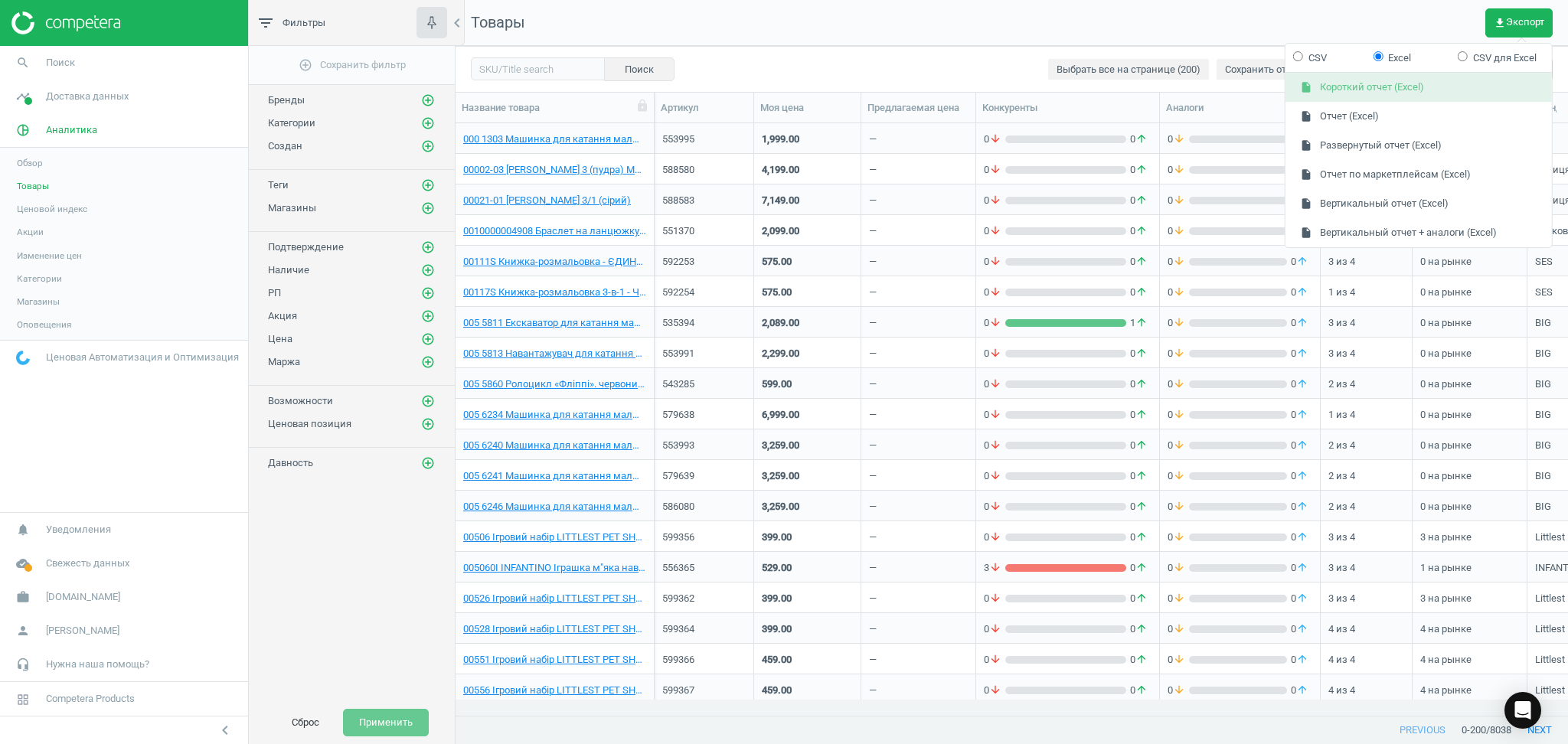
click at [1357, 85] on button "insert_drive_file Короткий отчет (Excel)" at bounding box center [1418, 88] width 266 height 29
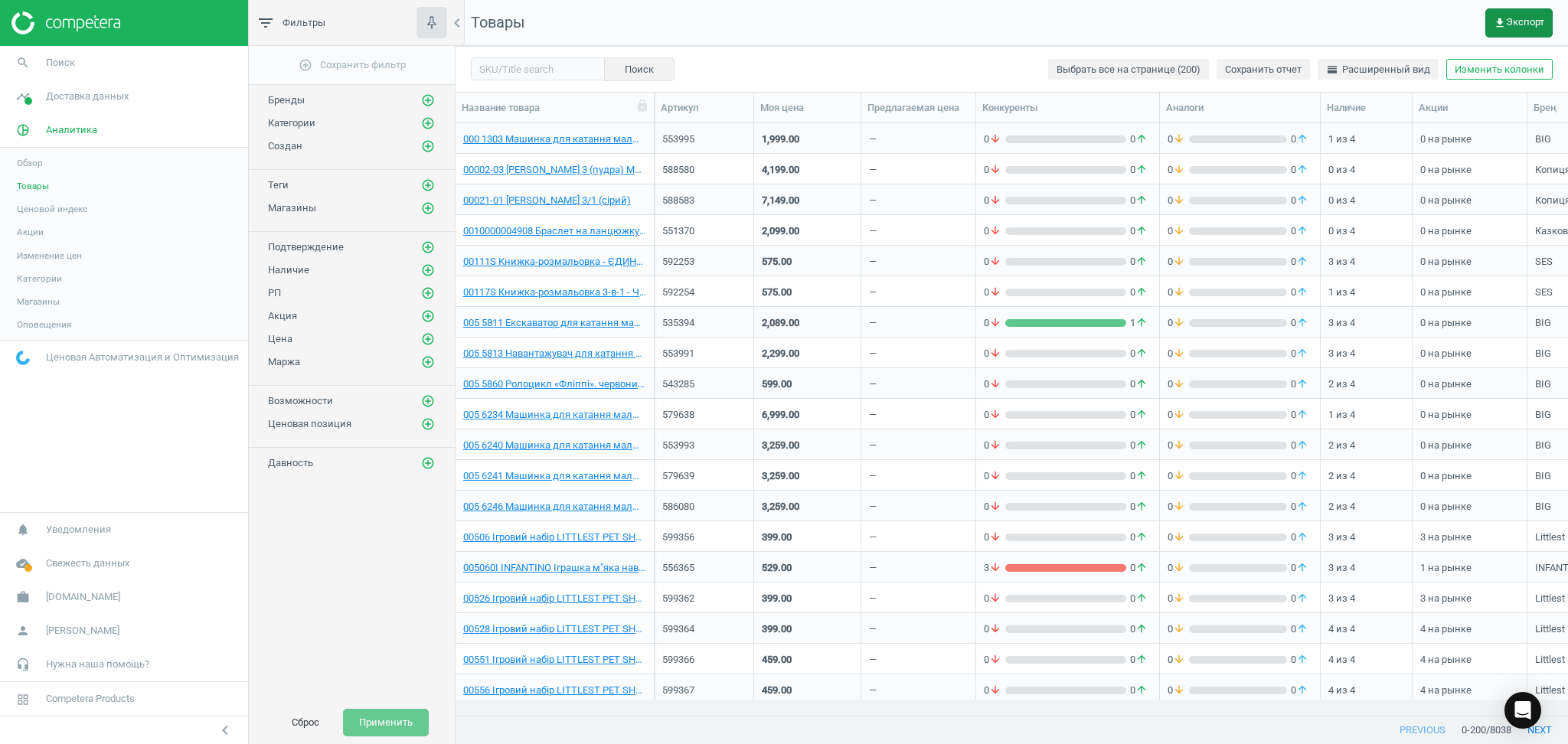
click at [1535, 26] on span "get_app Экспорт" at bounding box center [1518, 22] width 50 height 12
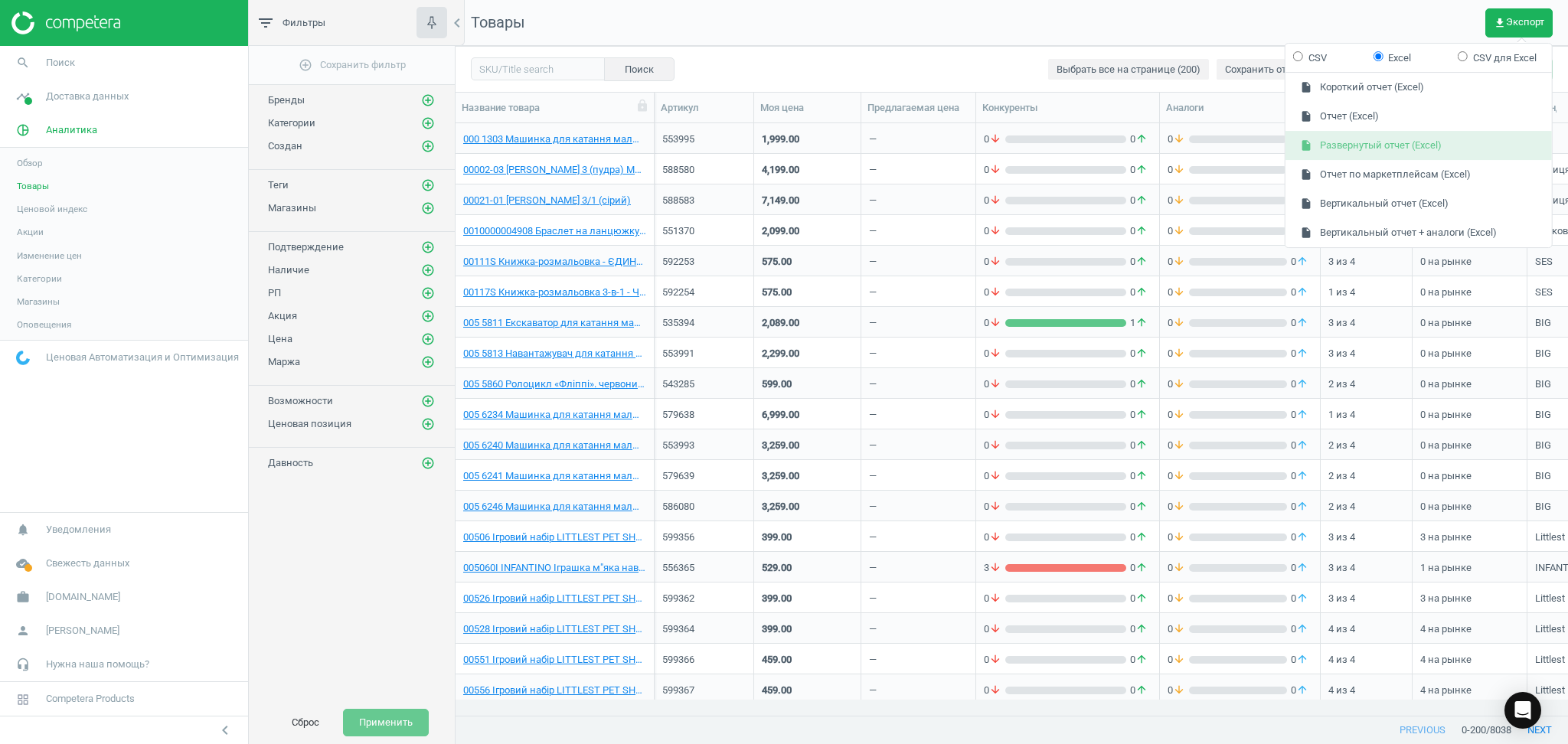
click at [1366, 148] on button "insert_drive_file Развернутый отчет (Excel)" at bounding box center [1418, 145] width 266 height 29
